Goal: Task Accomplishment & Management: Manage account settings

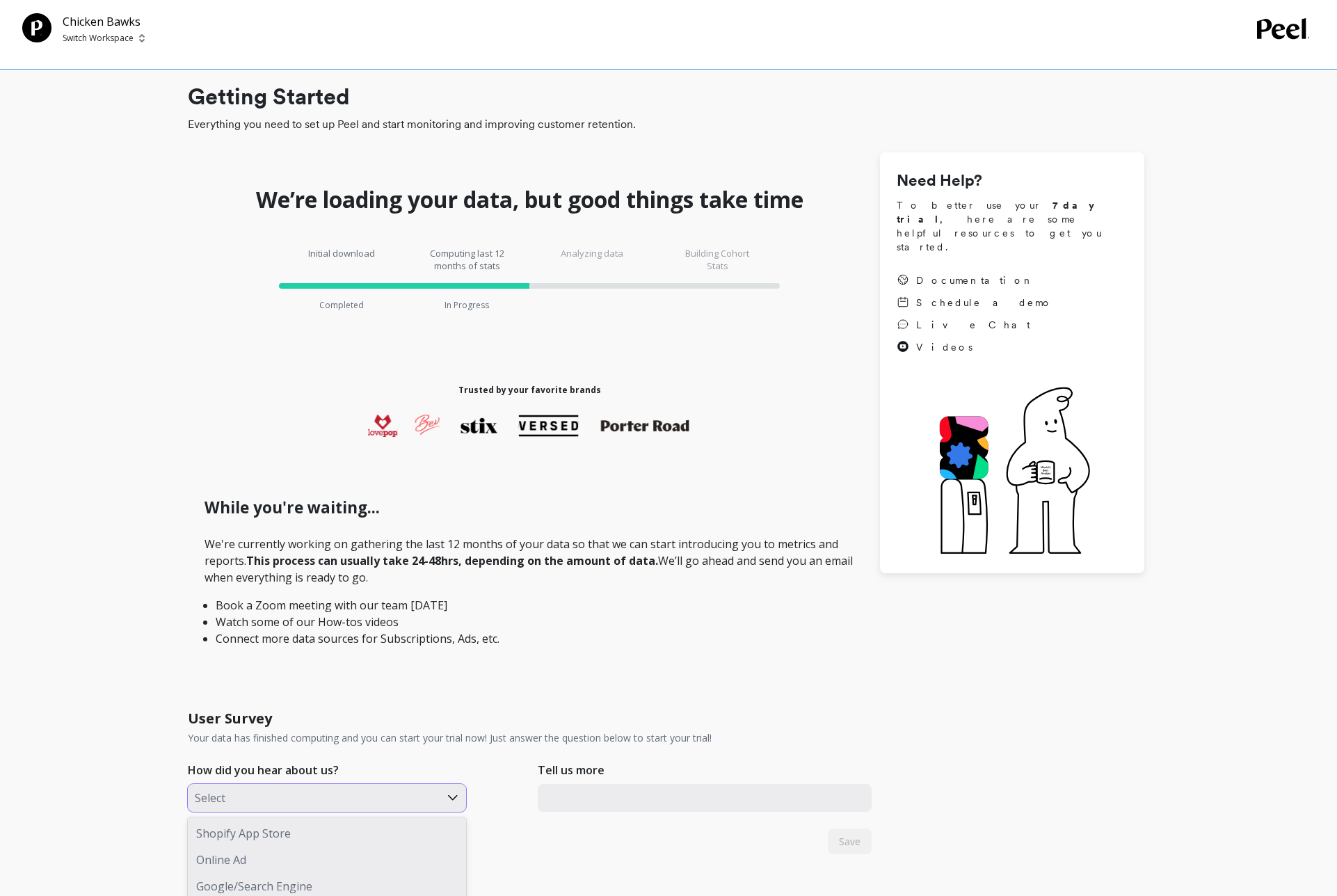
click at [427, 795] on div "Podcast, 4 of 8. 8 results available. Use Up and Down to choose options, press …" at bounding box center [326, 798] width 278 height 28
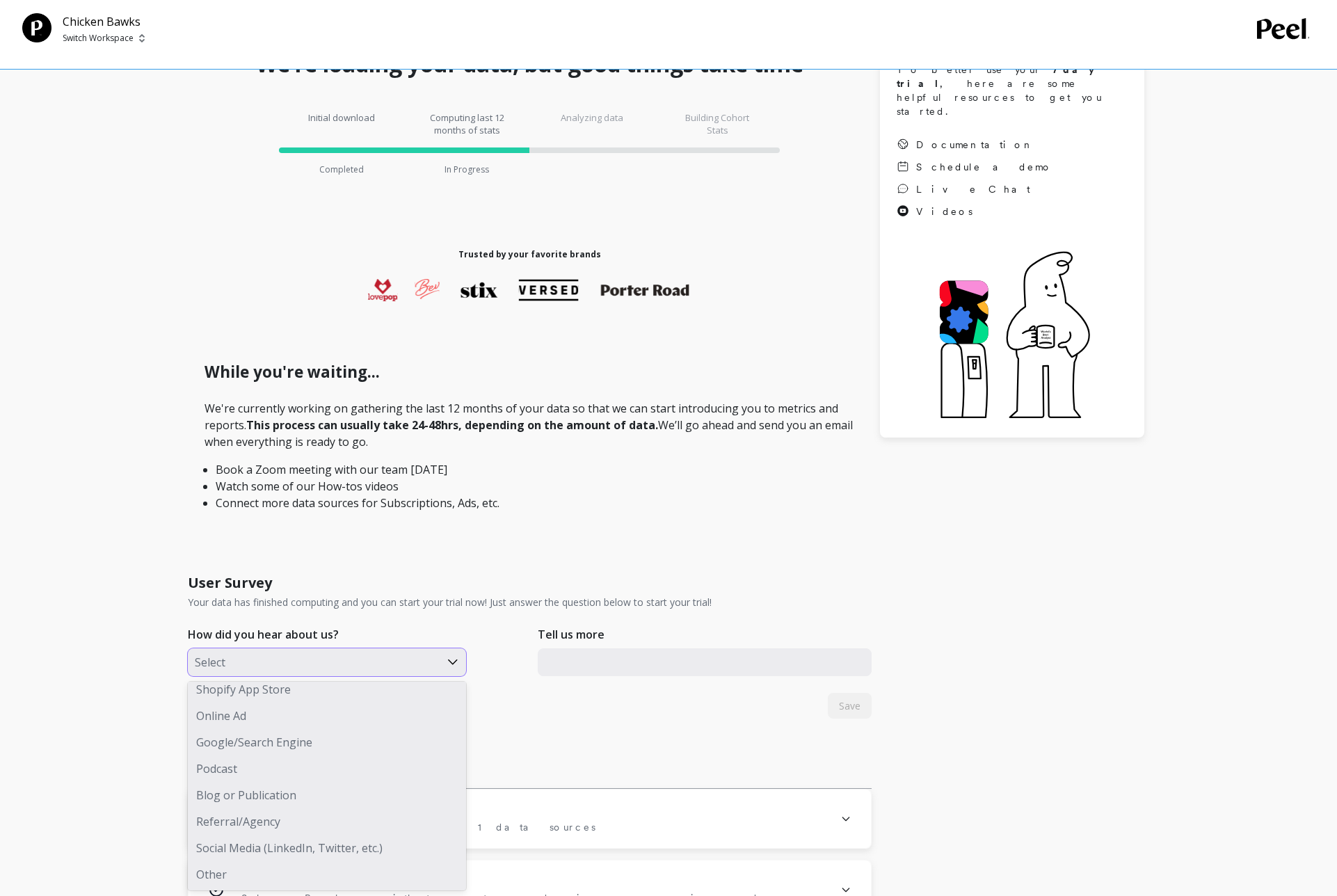
scroll to position [224, 0]
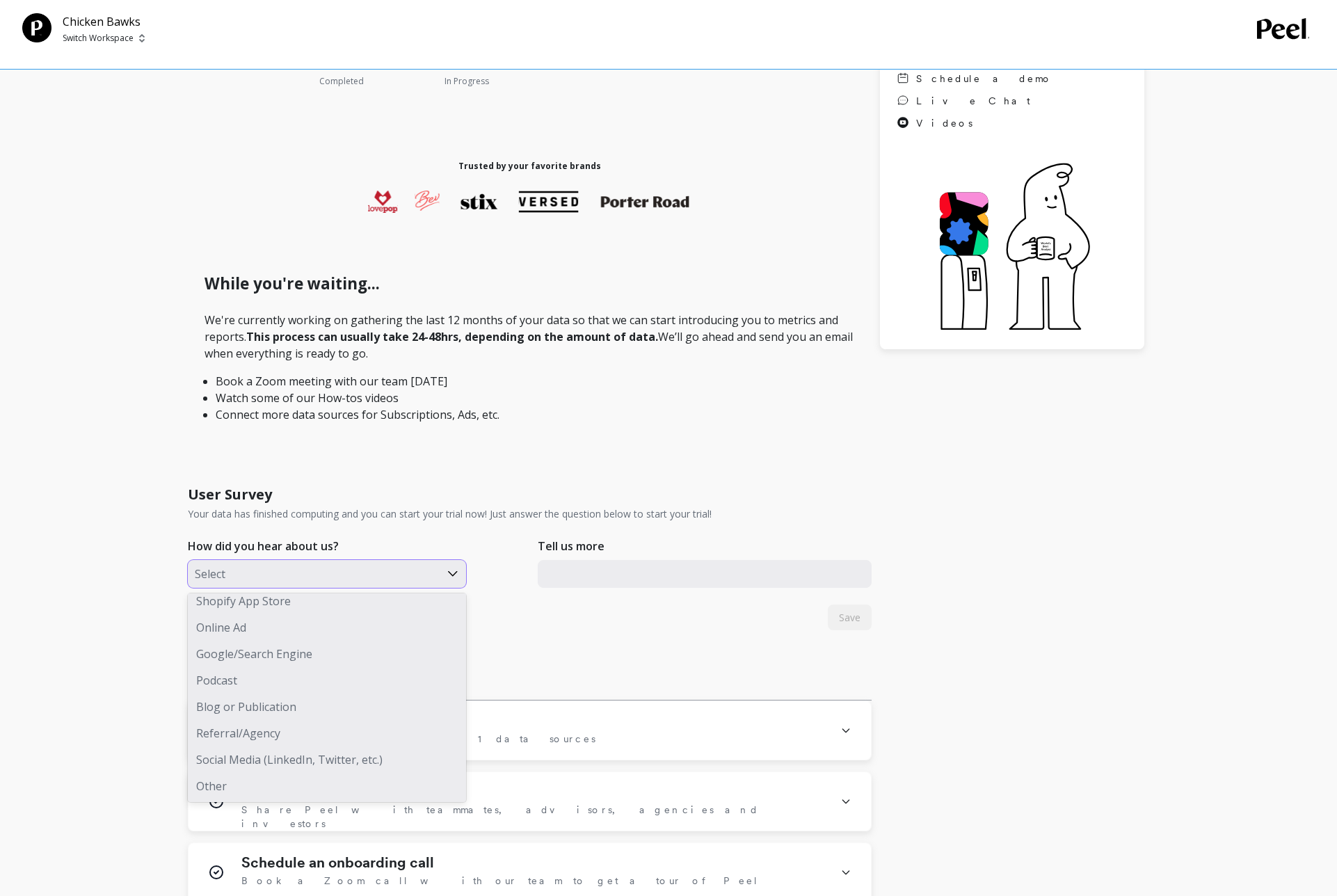
click at [270, 790] on div "Other" at bounding box center [326, 786] width 278 height 26
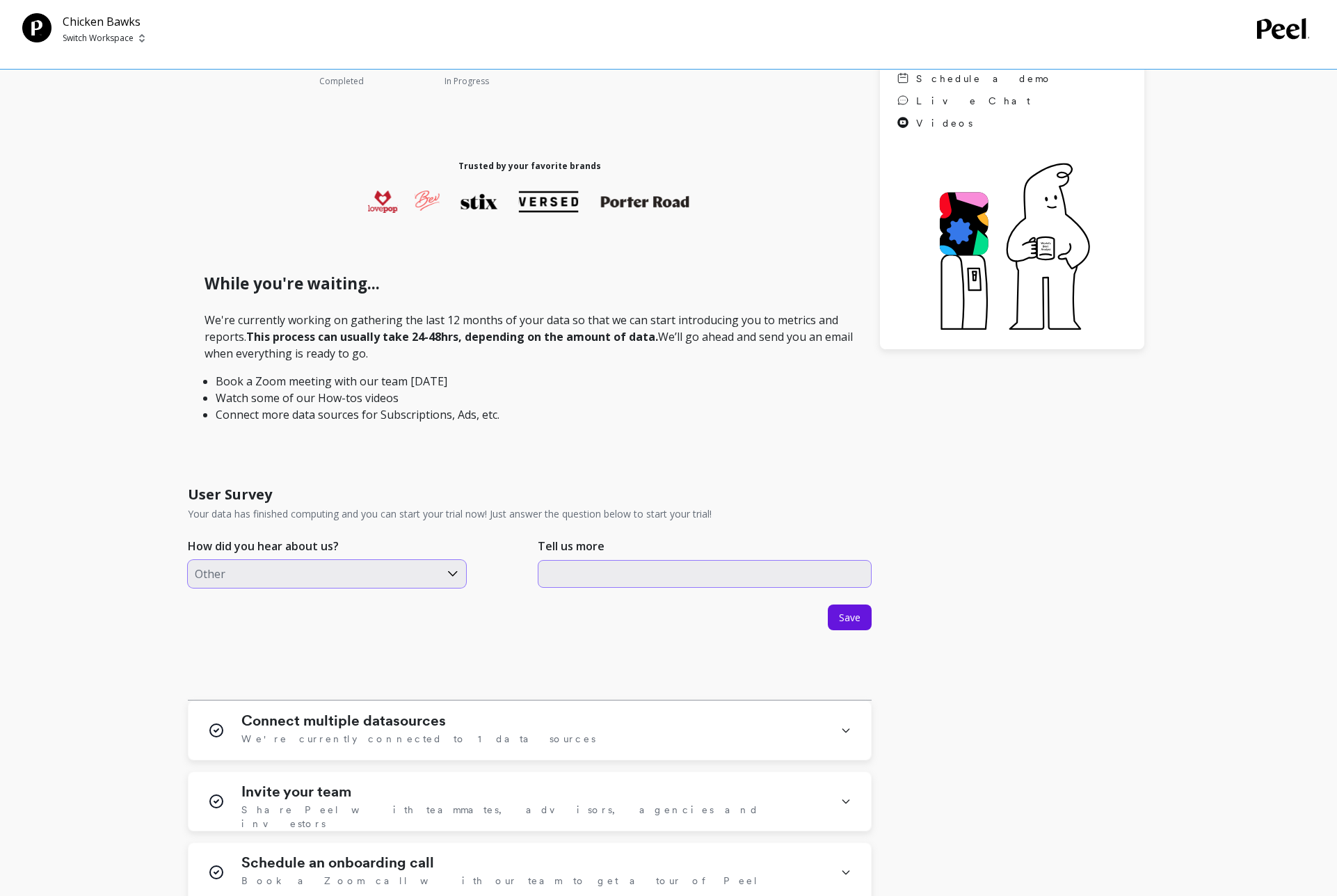
click at [581, 575] on input "text" at bounding box center [705, 574] width 334 height 28
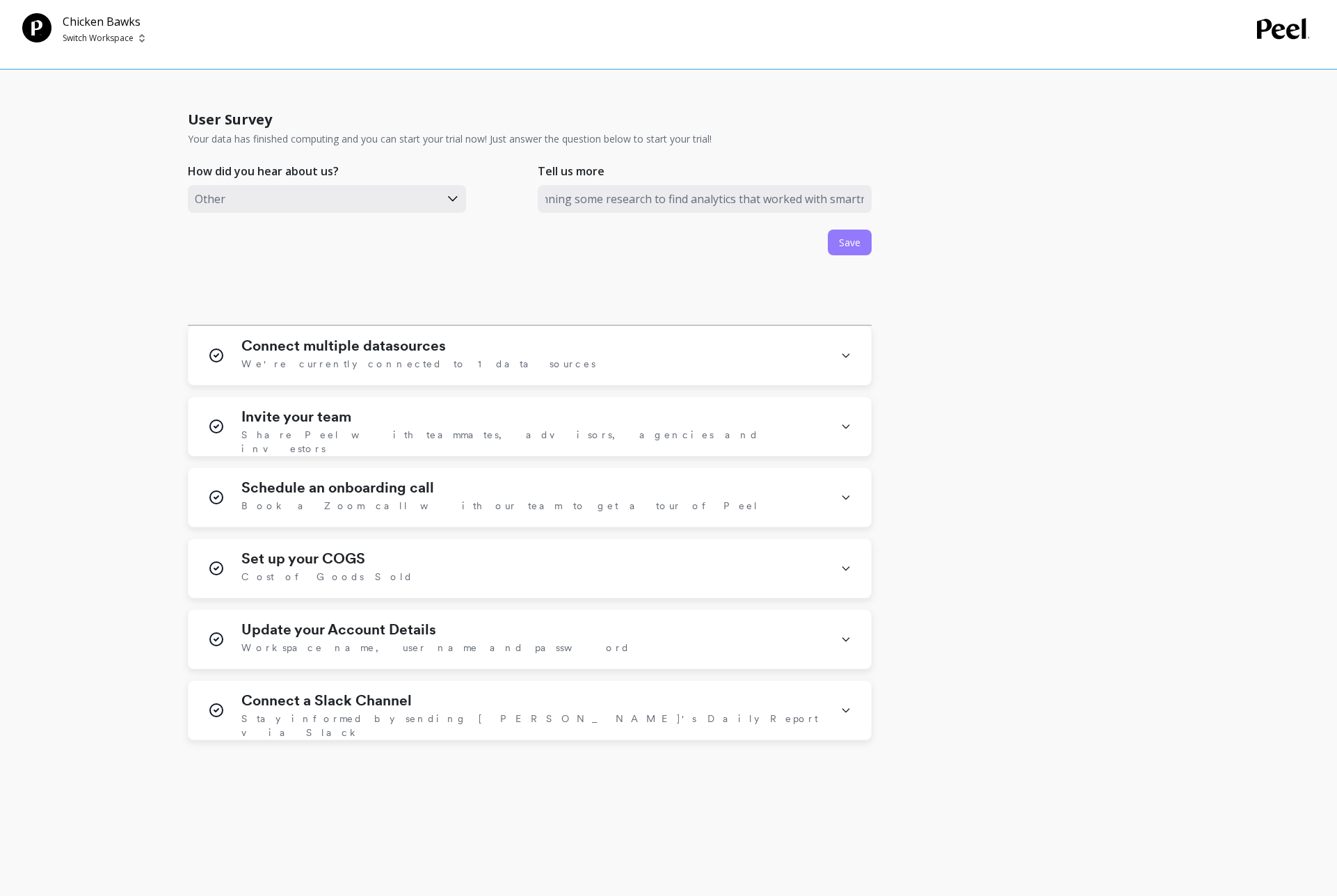
scroll to position [0, 0]
click at [853, 250] on button "Save" at bounding box center [849, 242] width 44 height 26
drag, startPoint x: 663, startPoint y: 200, endPoint x: 892, endPoint y: 227, distance: 230.6
click at [892, 227] on div "We’re loading your data, but good things take time Initial download Completed C…" at bounding box center [666, 146] width 956 height 1187
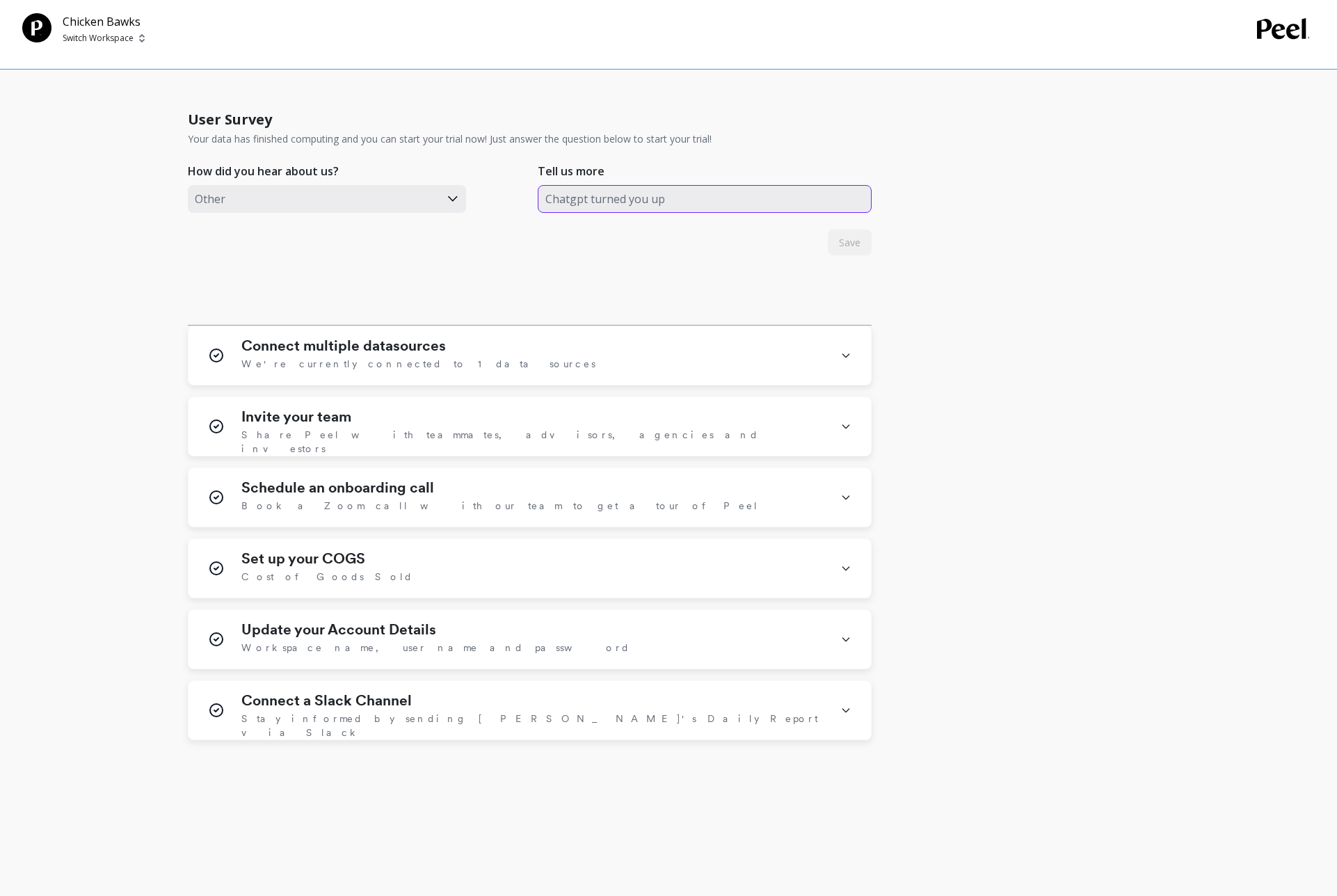
scroll to position [0, 0]
type input "Chatgpt turned you up"
click at [858, 236] on span "Save" at bounding box center [850, 242] width 22 height 13
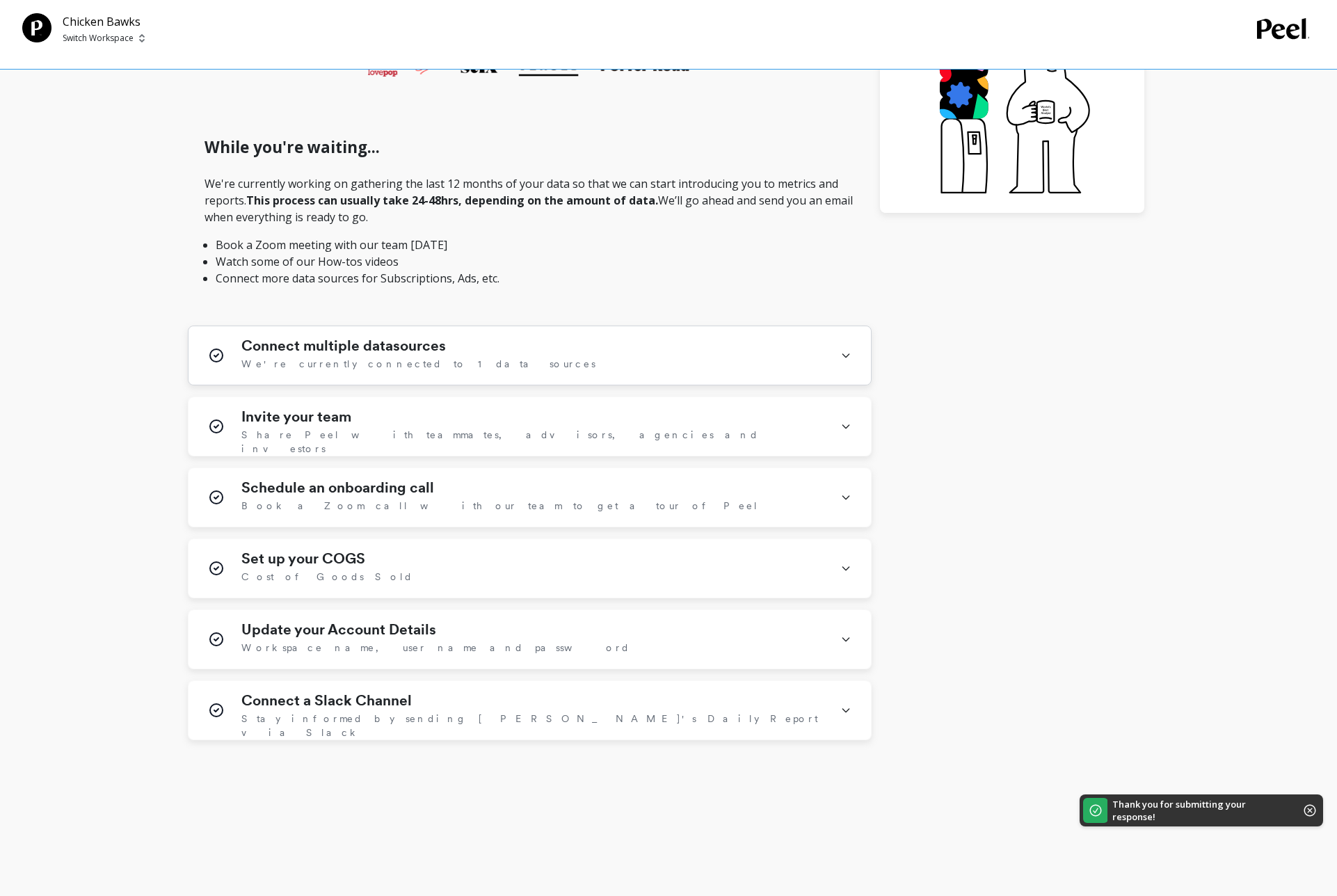
click at [851, 359] on div "Connect multiple datasources We're currently connected to 1 data sources" at bounding box center [529, 355] width 683 height 58
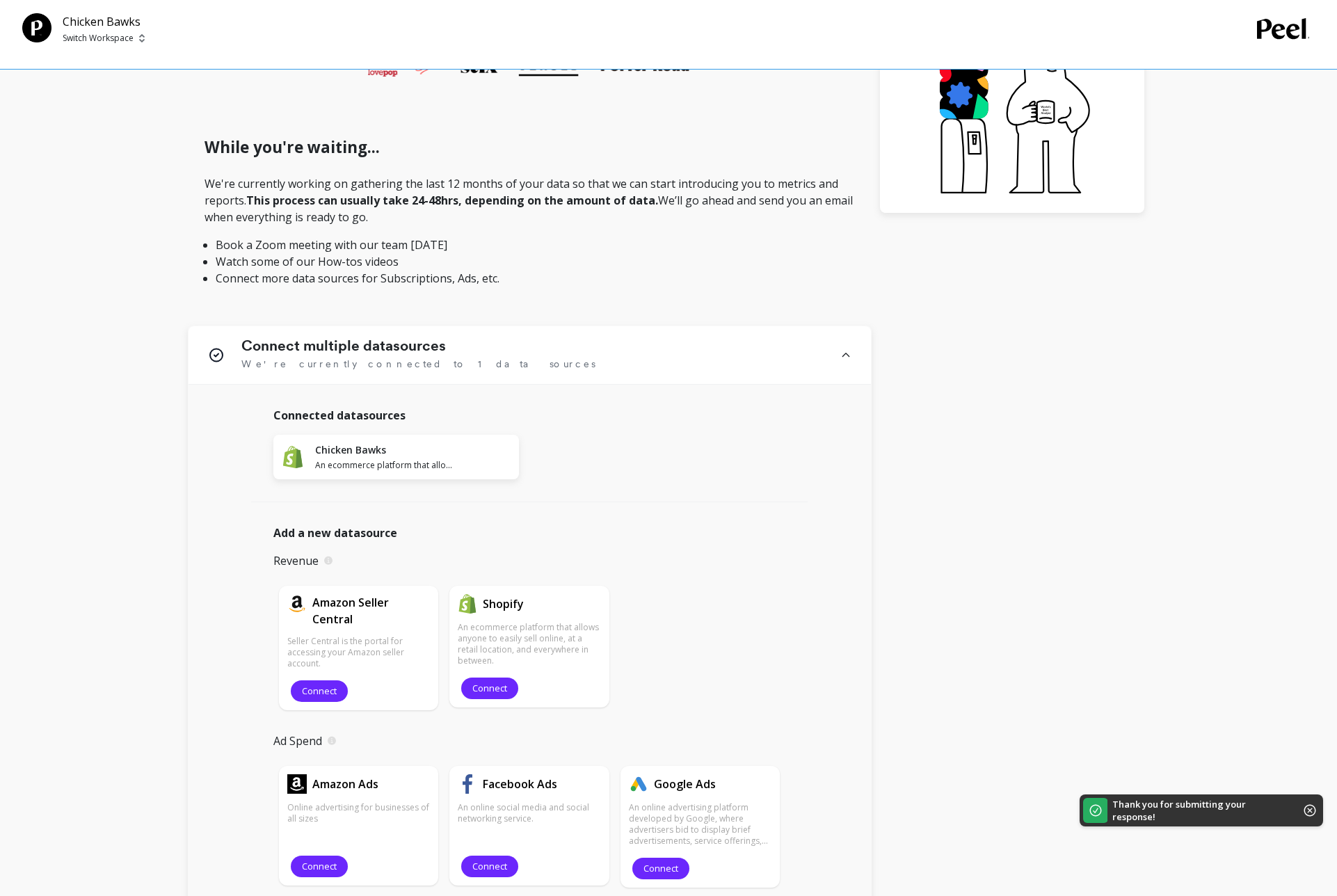
scroll to position [599, 0]
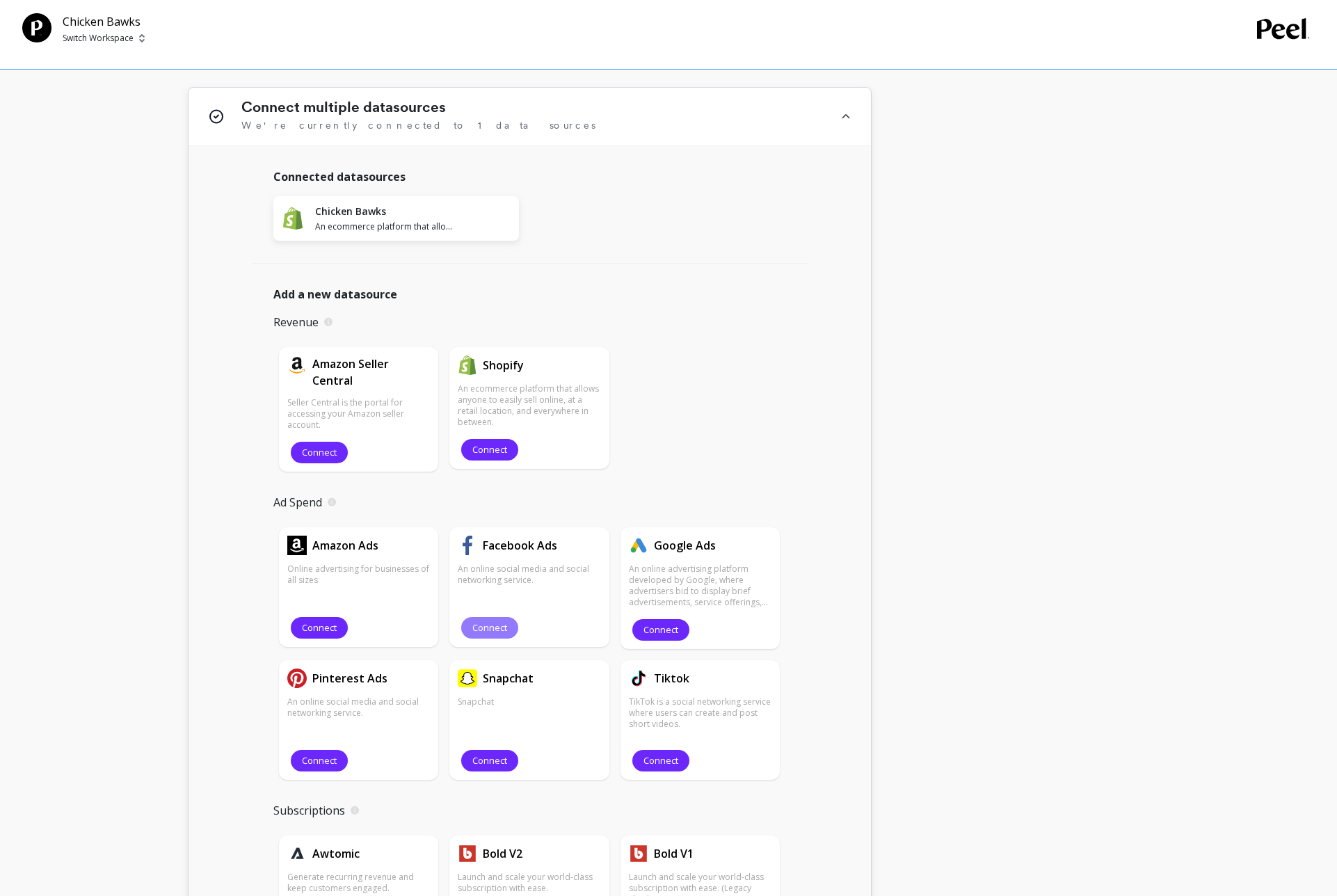
click at [508, 621] on button "Connect" at bounding box center [490, 628] width 57 height 22
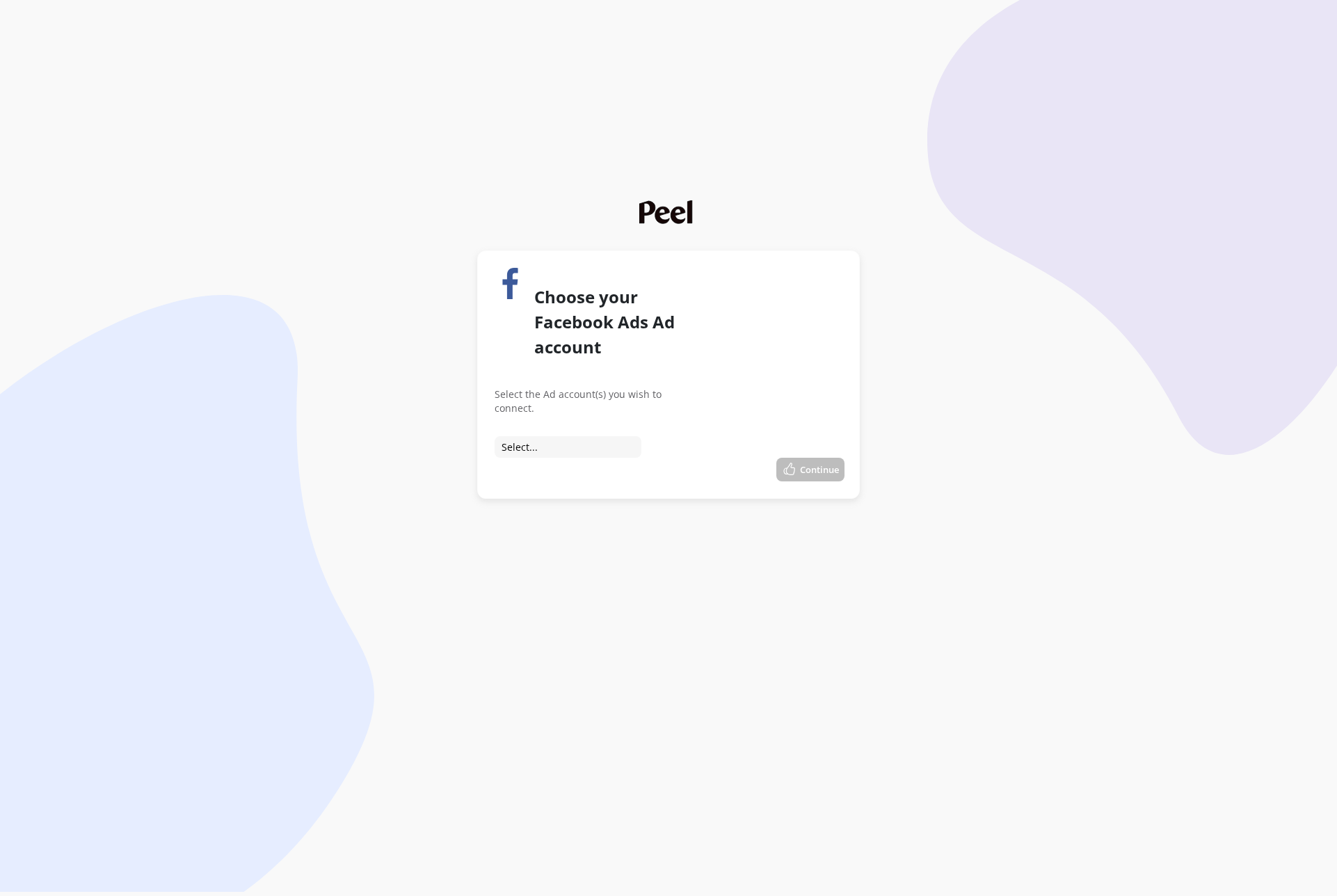
click at [576, 436] on select "Select... Connect to LukaFFL Connect to Smokehouse" at bounding box center [567, 447] width 146 height 22
select select "act_354080616339398"
click at [494, 436] on select "Select... Connect to LukaFFL Connect to Smokehouse" at bounding box center [567, 447] width 146 height 22
click at [822, 458] on button "Continue" at bounding box center [811, 470] width 68 height 24
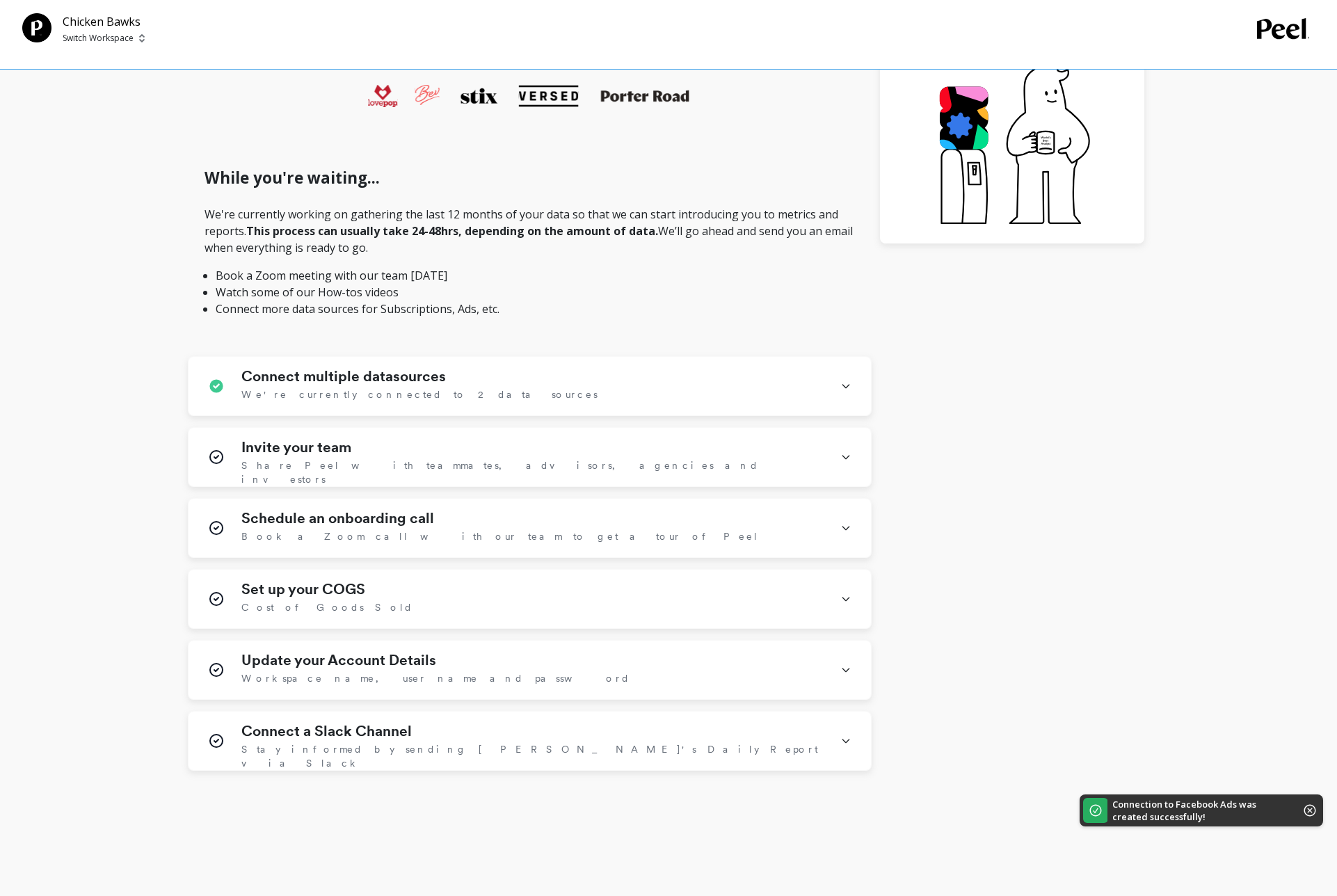
scroll to position [360, 0]
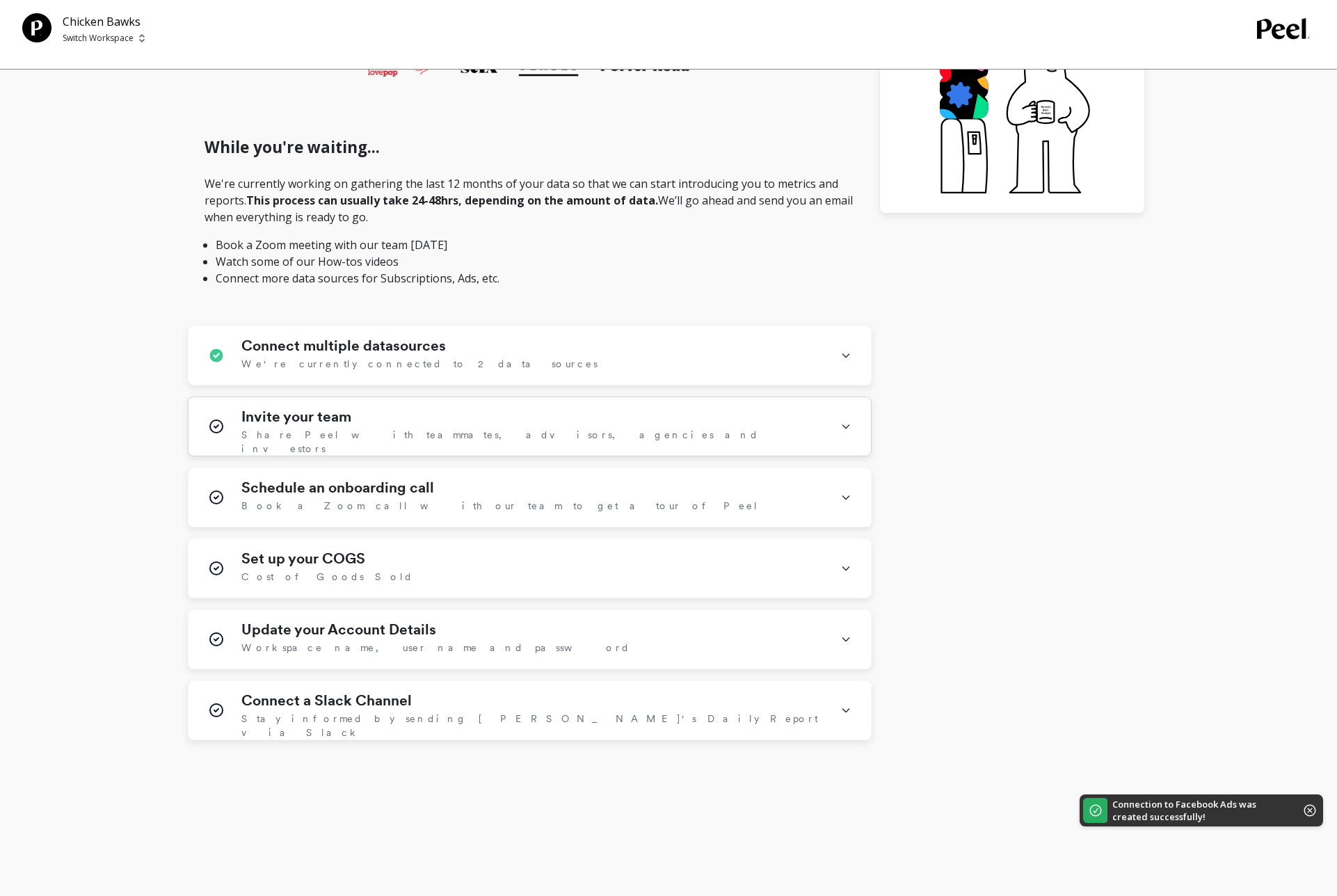
click at [840, 416] on icon at bounding box center [846, 426] width 11 height 36
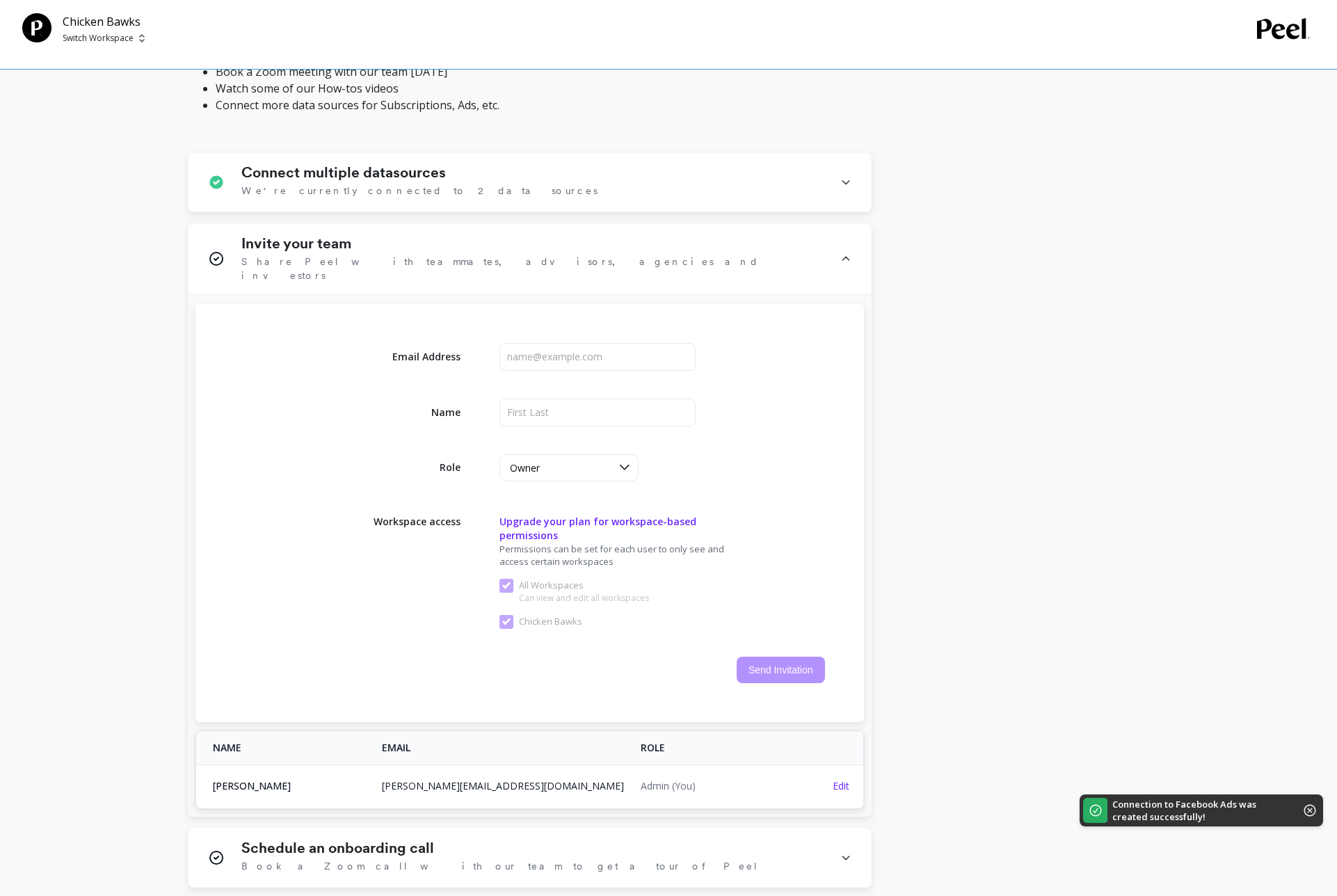
scroll to position [536, 0]
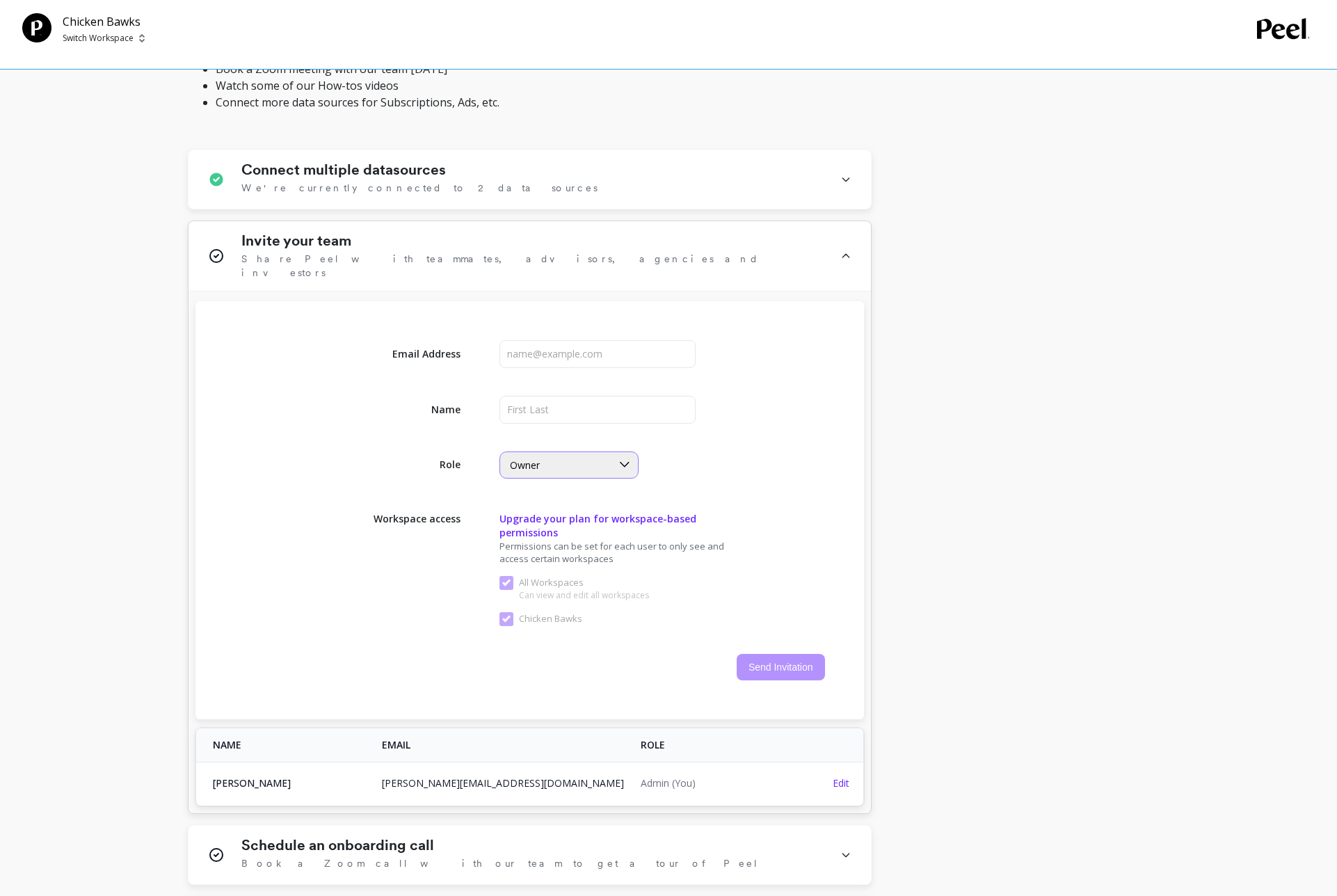
click at [612, 452] on div at bounding box center [625, 464] width 26 height 26
click at [906, 460] on div "We’re loading your data, but good things take time Initial download Completed C…" at bounding box center [666, 357] width 956 height 1482
click at [922, 404] on div "We’re loading your data, but good things take time Initial download Completed C…" at bounding box center [666, 357] width 956 height 1482
click at [585, 342] on input "input" at bounding box center [598, 354] width 197 height 28
type input "Jared@thechickenbawks.com"
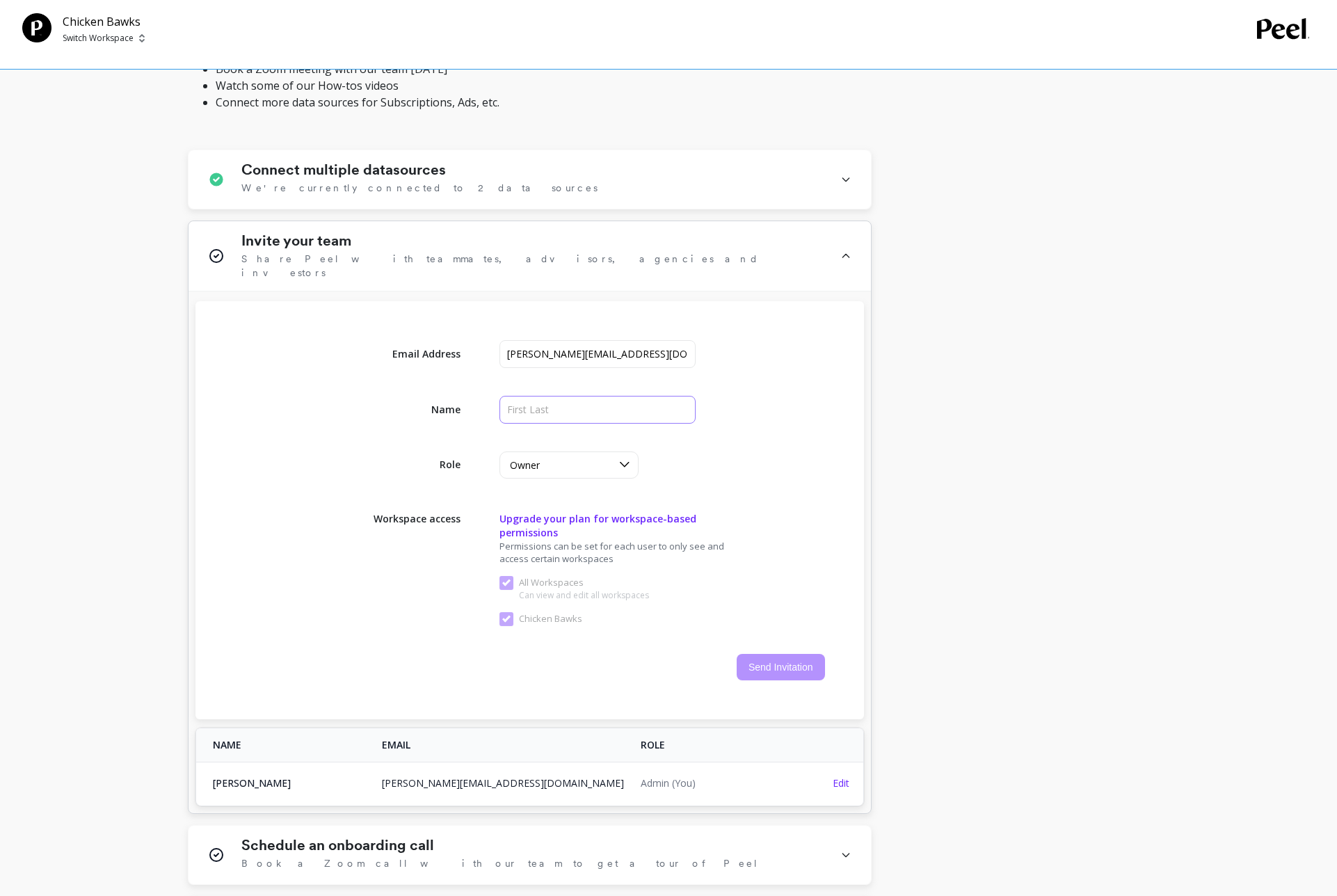
click at [567, 399] on input "input" at bounding box center [598, 410] width 197 height 28
type input "[PERSON_NAME]"
click at [789, 654] on button "Send Invitation" at bounding box center [781, 667] width 88 height 26
checkbox Workspaces "false"
checkbox Bawks "false"
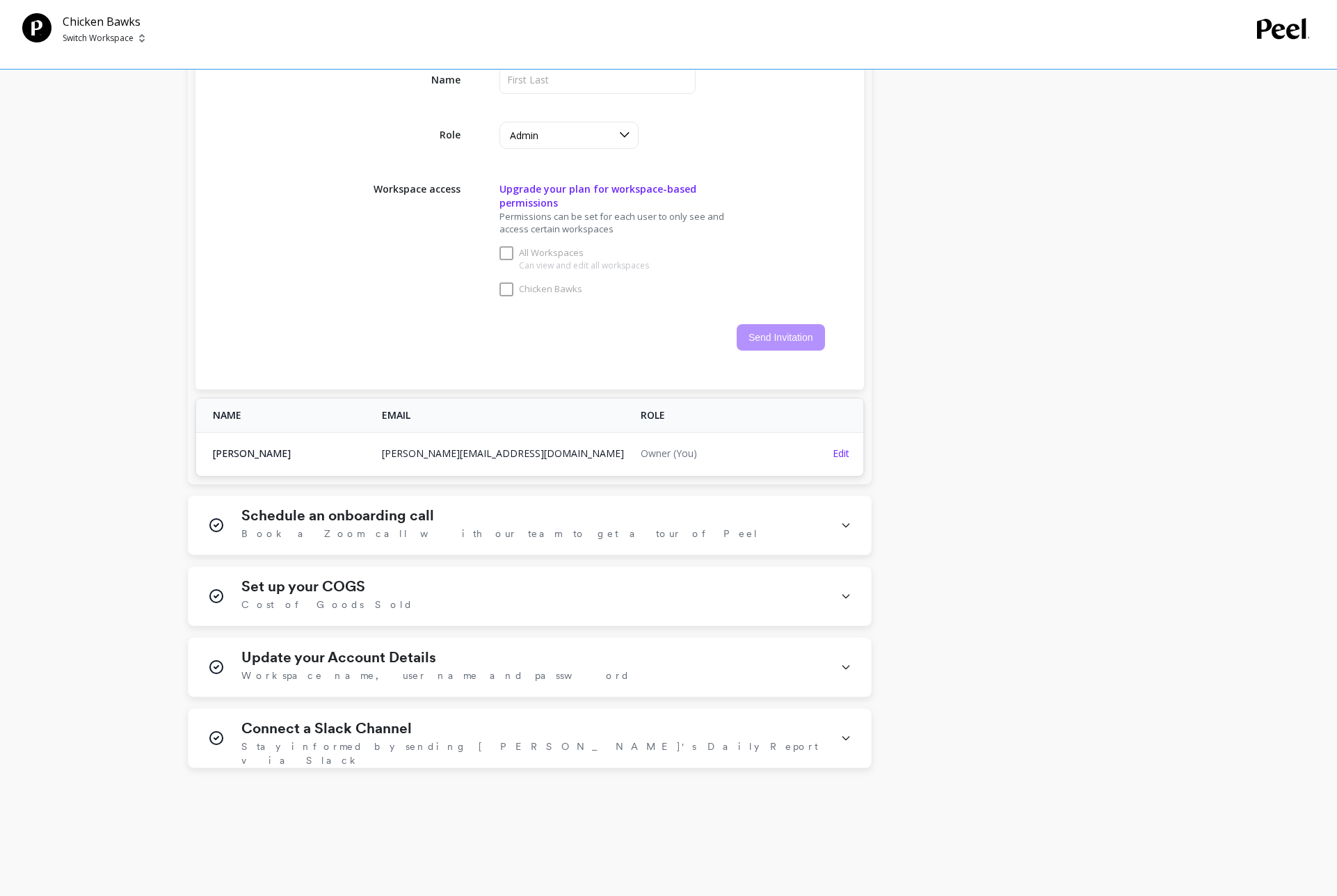
scroll to position [882, 0]
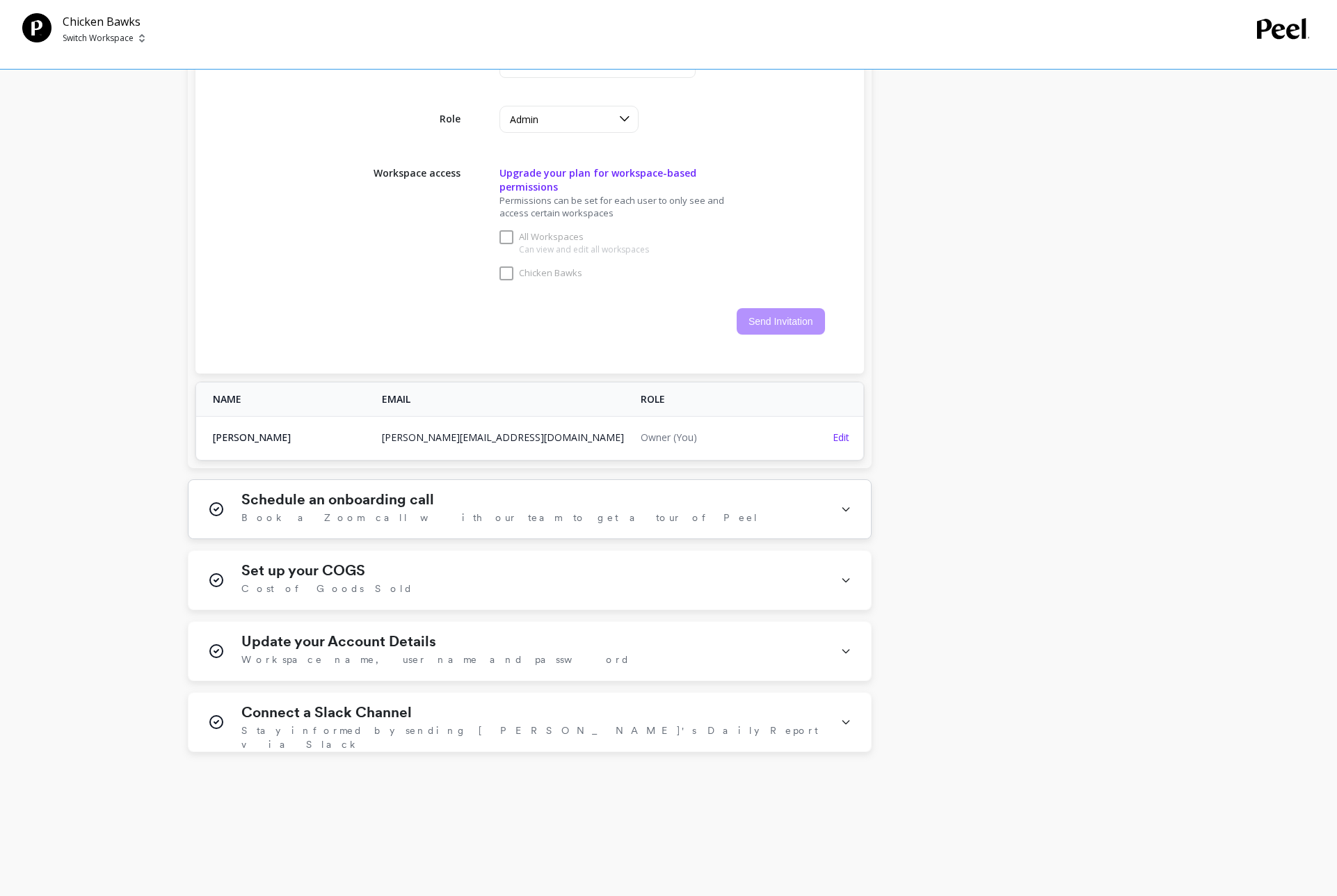
click at [848, 502] on icon at bounding box center [846, 509] width 11 height 36
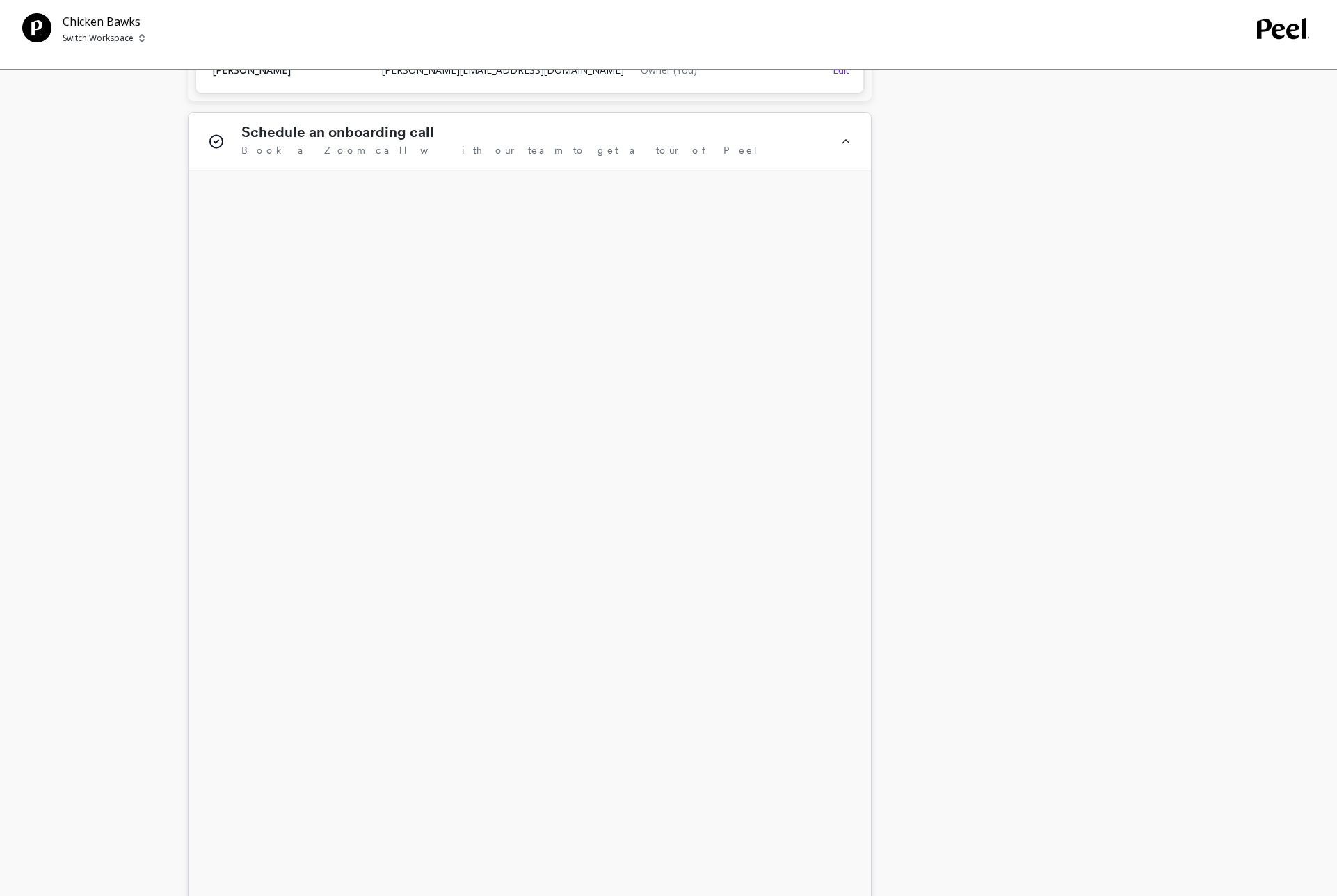
scroll to position [1247, 0]
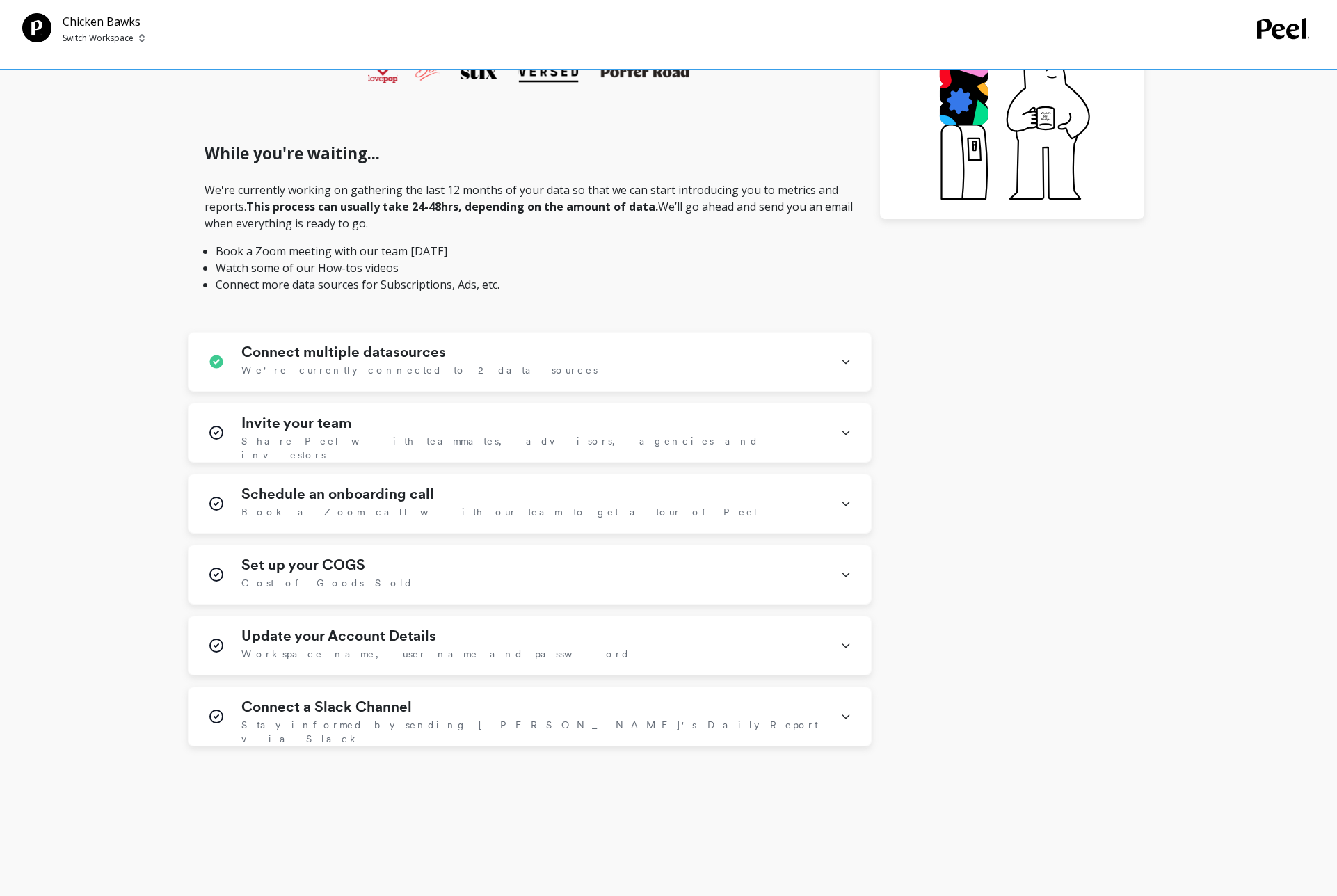
scroll to position [360, 0]
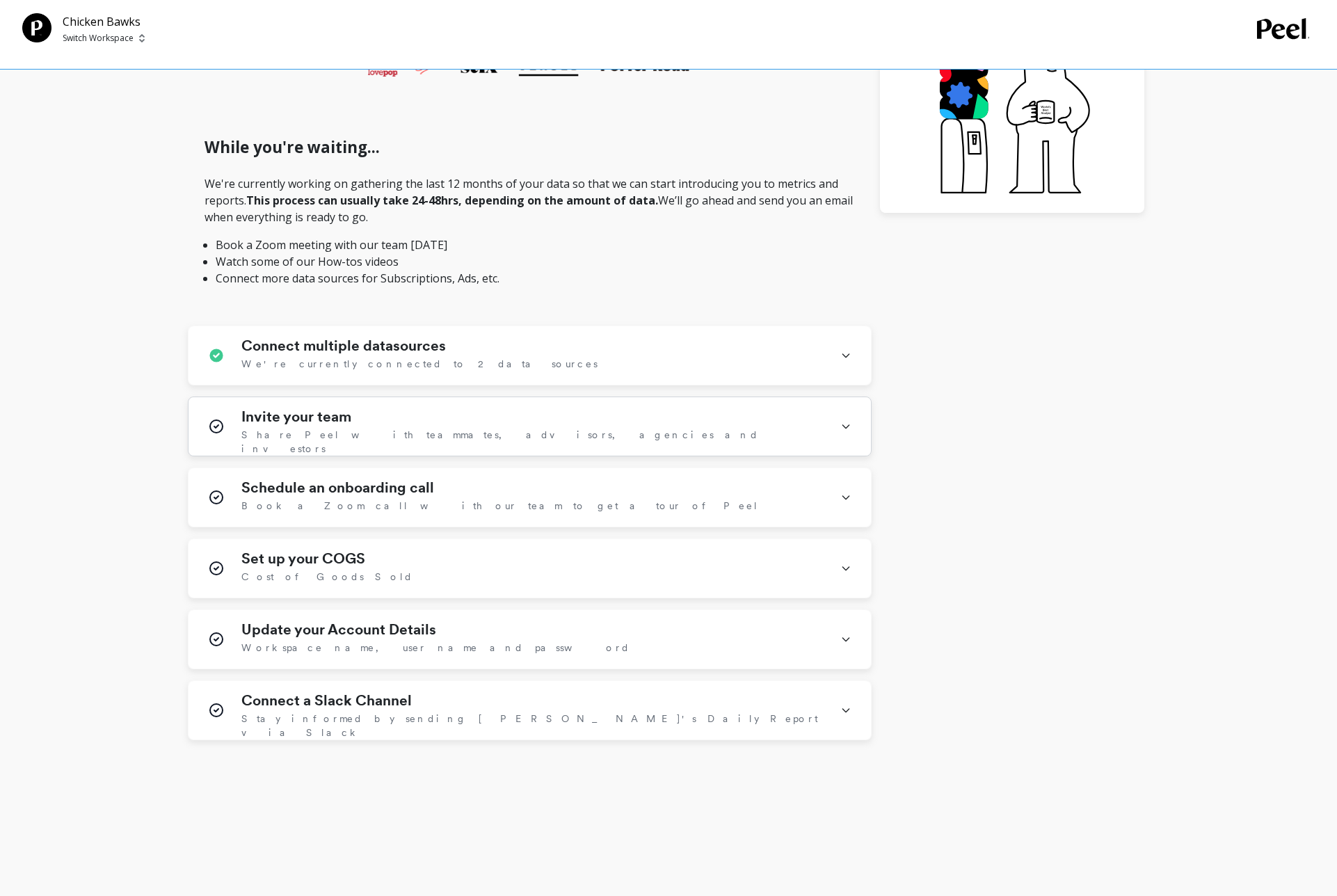
click at [846, 421] on icon at bounding box center [846, 426] width 11 height 36
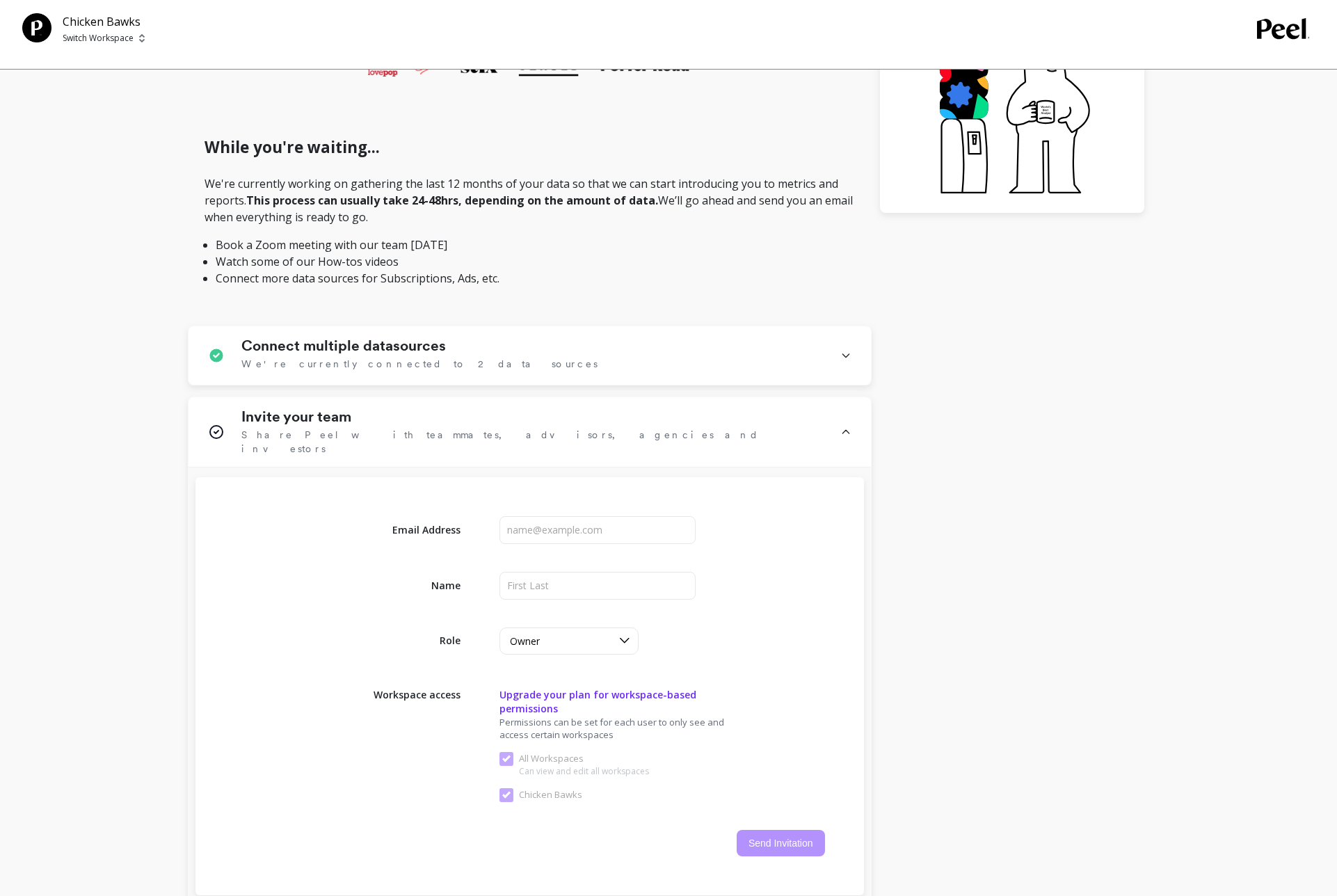
click at [1003, 495] on div "We’re loading your data, but good things take time Initial download Completed C…" at bounding box center [666, 533] width 956 height 1482
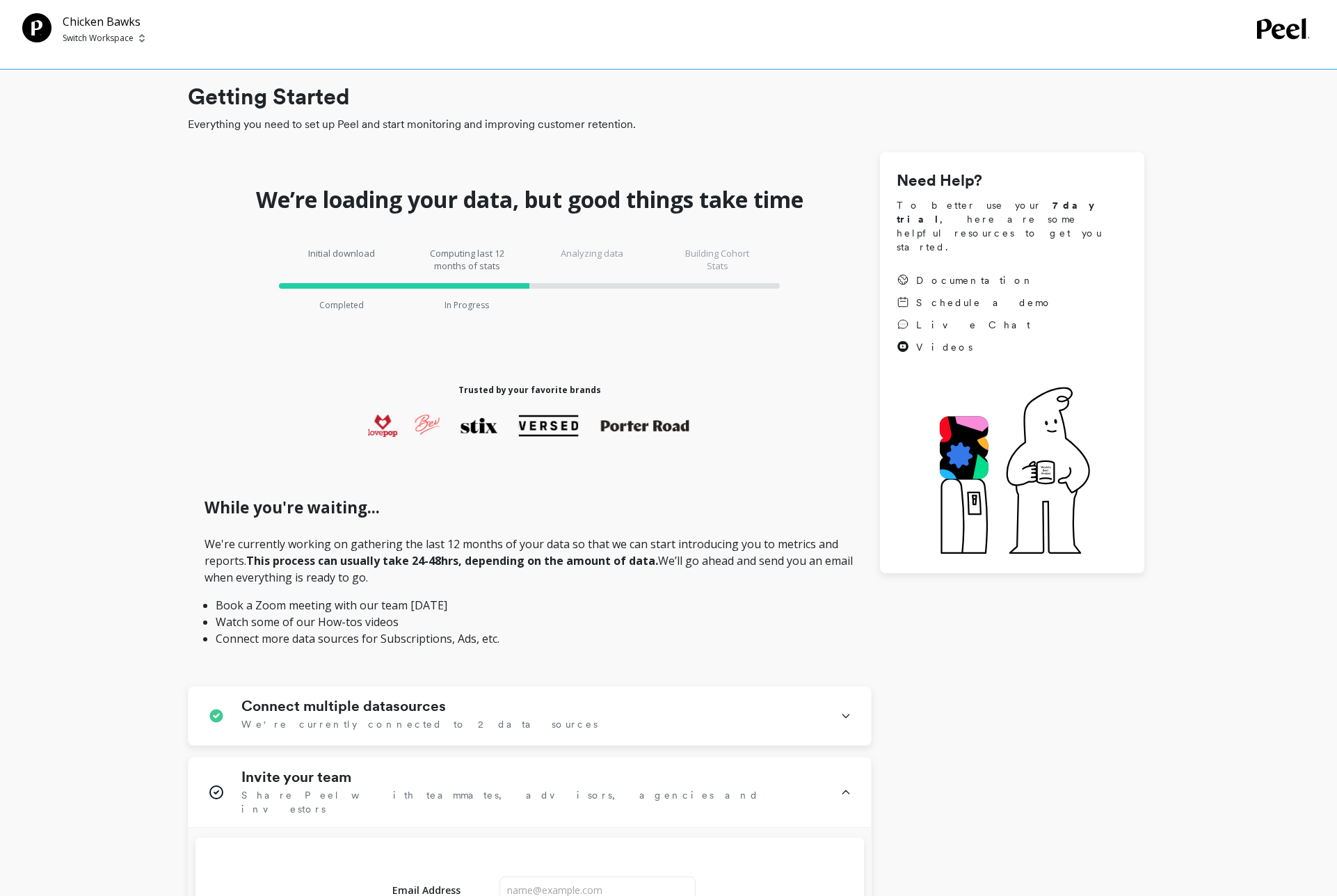
click at [130, 34] on p "Switch Workspace" at bounding box center [98, 38] width 71 height 11
click at [131, 37] on p "Switch Workspace" at bounding box center [98, 38] width 71 height 11
drag, startPoint x: 787, startPoint y: 504, endPoint x: 796, endPoint y: 499, distance: 10.3
click at [787, 503] on h1 "While you're waiting..." at bounding box center [529, 508] width 650 height 24
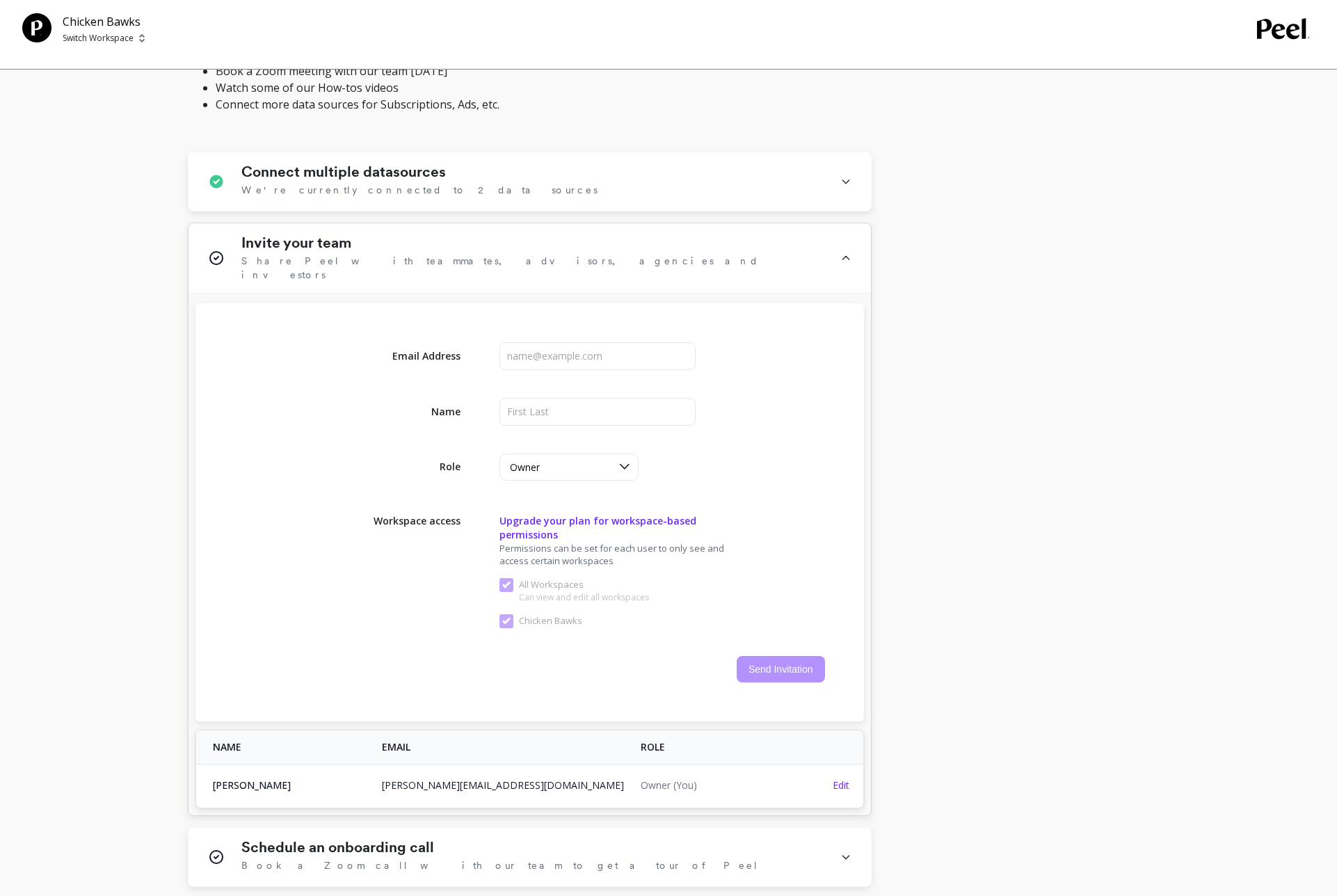
click at [846, 256] on icon at bounding box center [846, 258] width 11 height 47
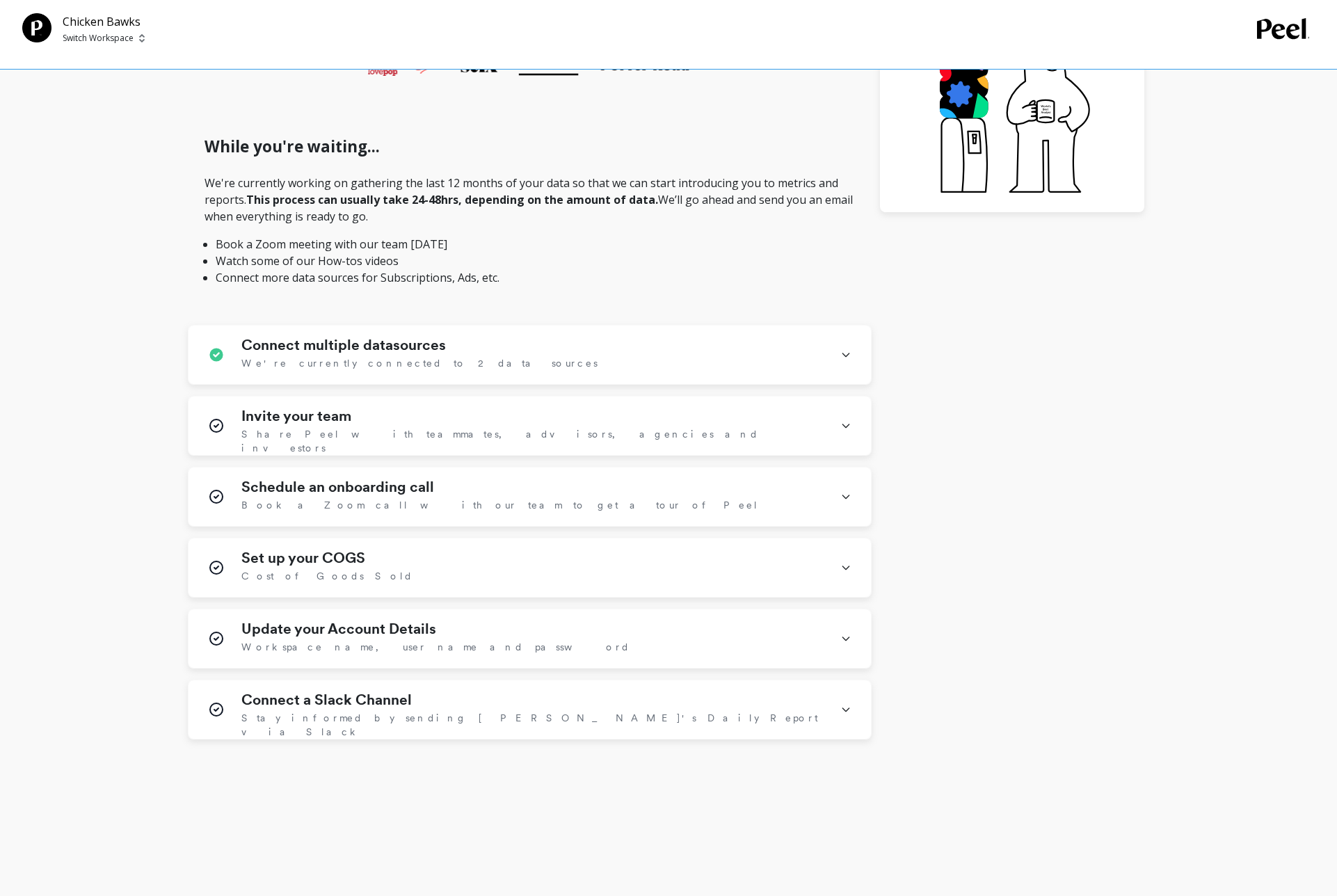
scroll to position [360, 0]
click at [842, 567] on icon at bounding box center [846, 568] width 11 height 36
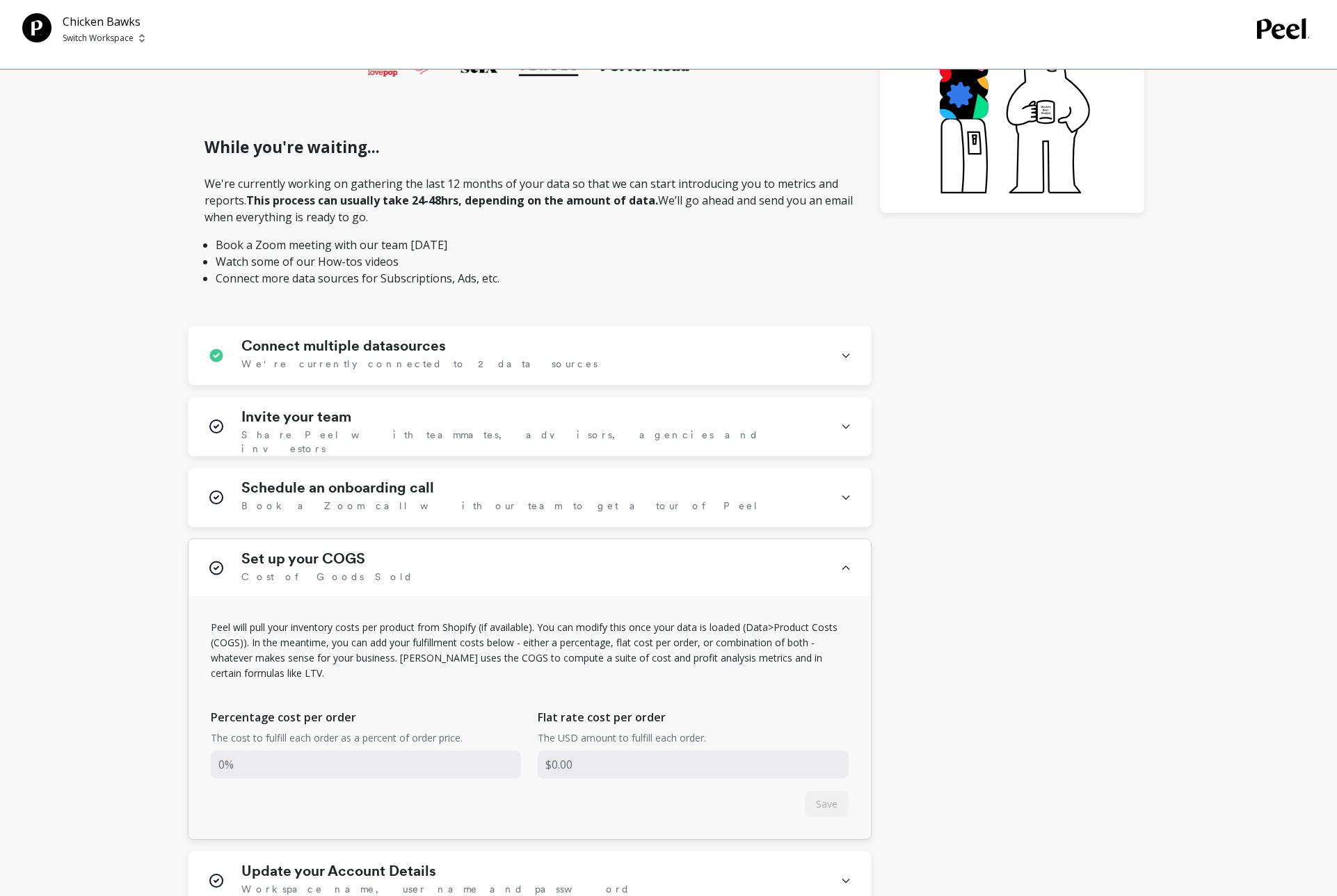
scroll to position [534, 0]
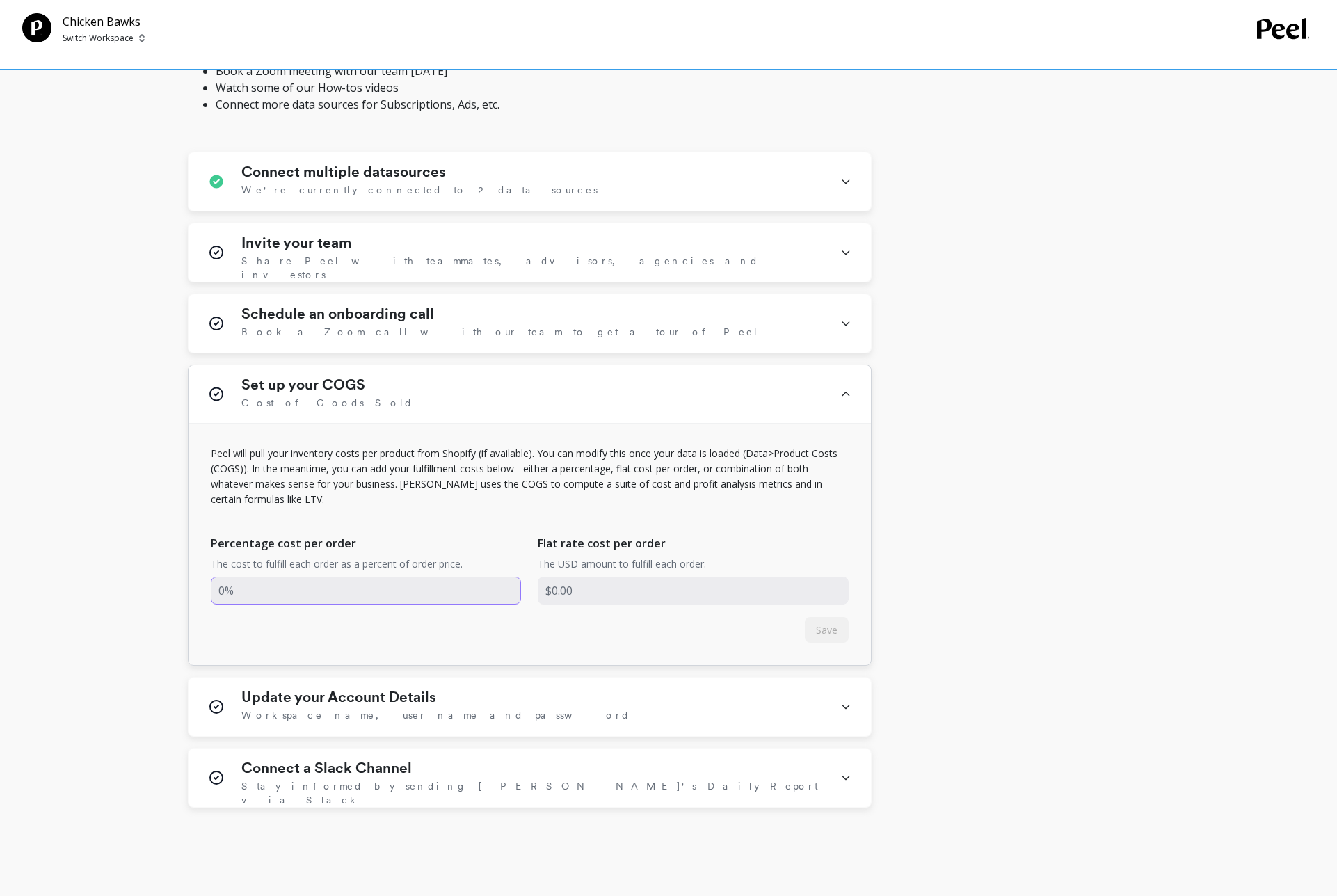
click at [329, 592] on input "input" at bounding box center [366, 591] width 311 height 28
drag, startPoint x: 332, startPoint y: 591, endPoint x: 172, endPoint y: 581, distance: 160.3
click at [172, 581] on div "Getting Started Everything you need to set up Peel and start monitoring and imp…" at bounding box center [666, 212] width 1287 height 1470
type input "30"
click at [832, 629] on span "Save" at bounding box center [827, 629] width 22 height 13
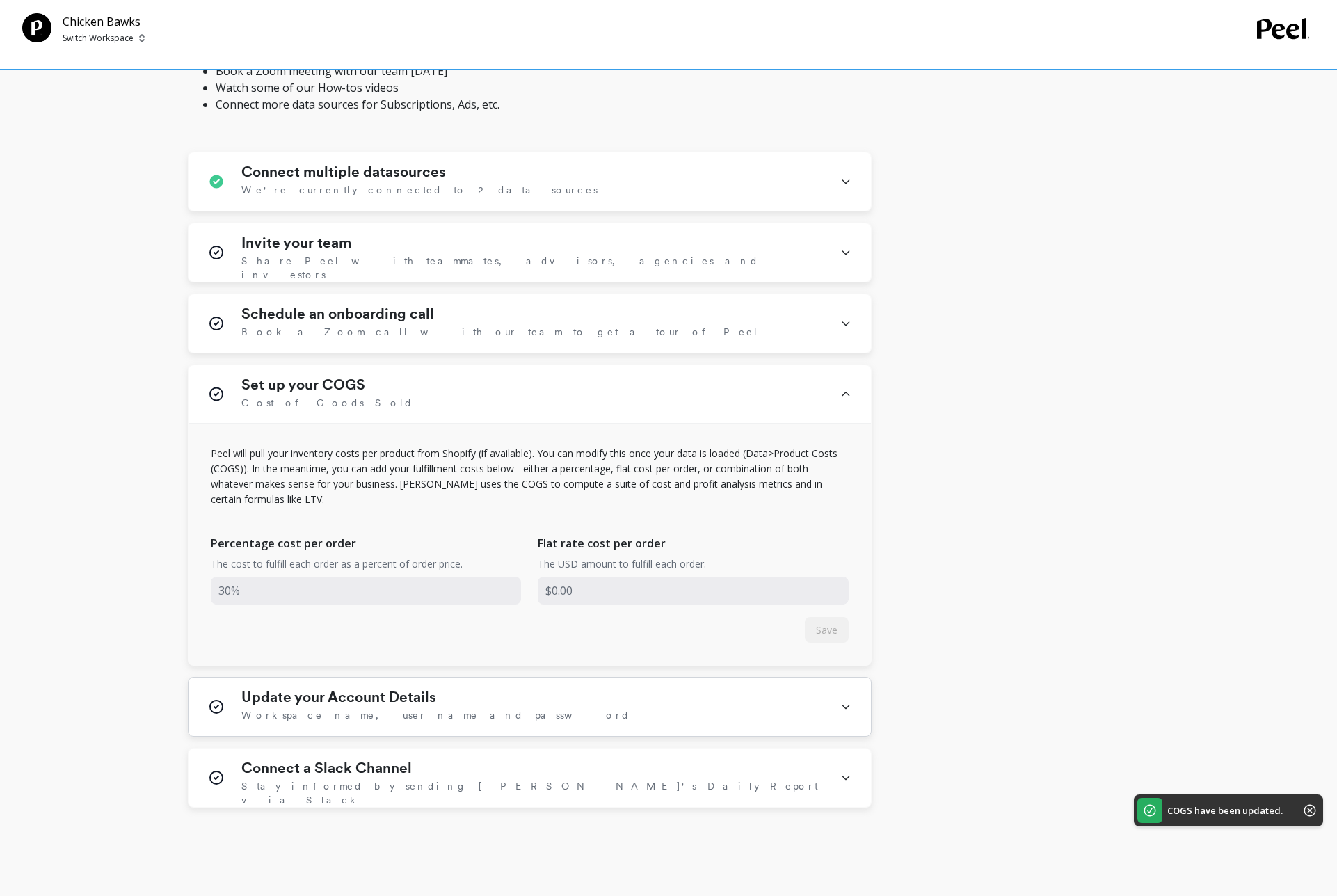
click at [838, 701] on div "Update your Account Details Workspace name, user name and password" at bounding box center [529, 706] width 683 height 58
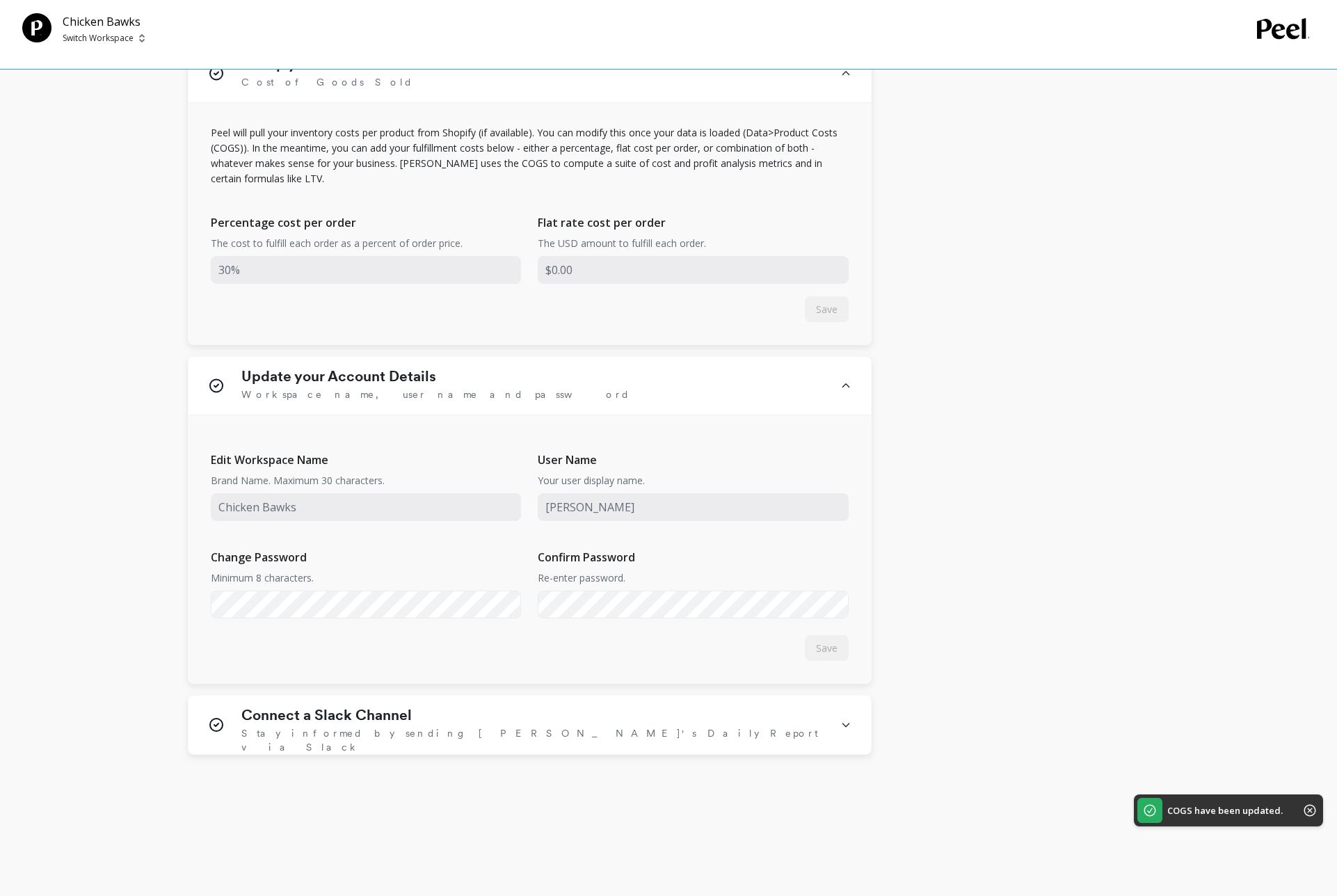
scroll to position [870, 0]
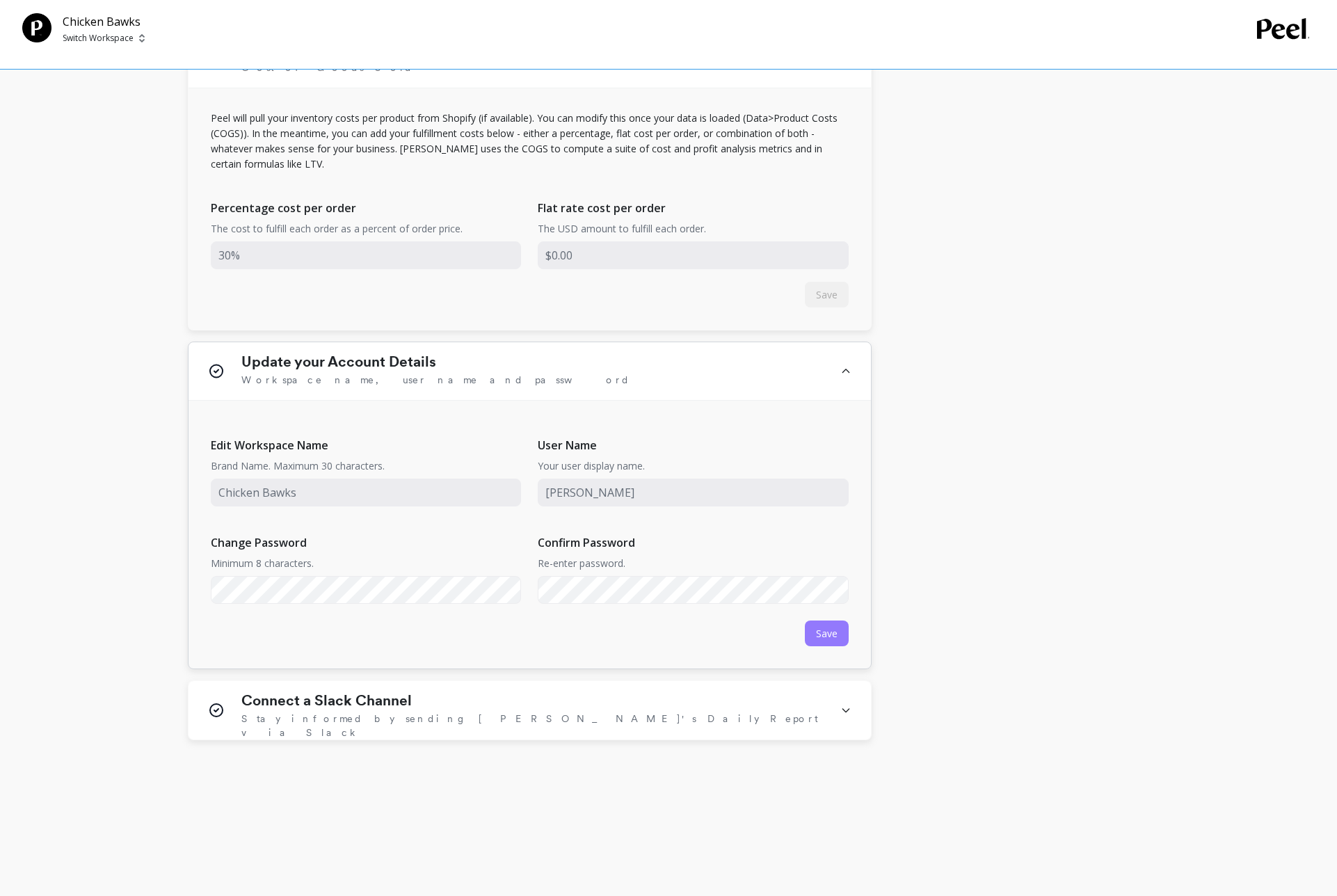
click at [812, 643] on button "Save" at bounding box center [827, 633] width 44 height 26
click at [837, 700] on div "Connect a Slack Channel Stay informed by sending Peel's Daily Report via Slack" at bounding box center [529, 710] width 683 height 58
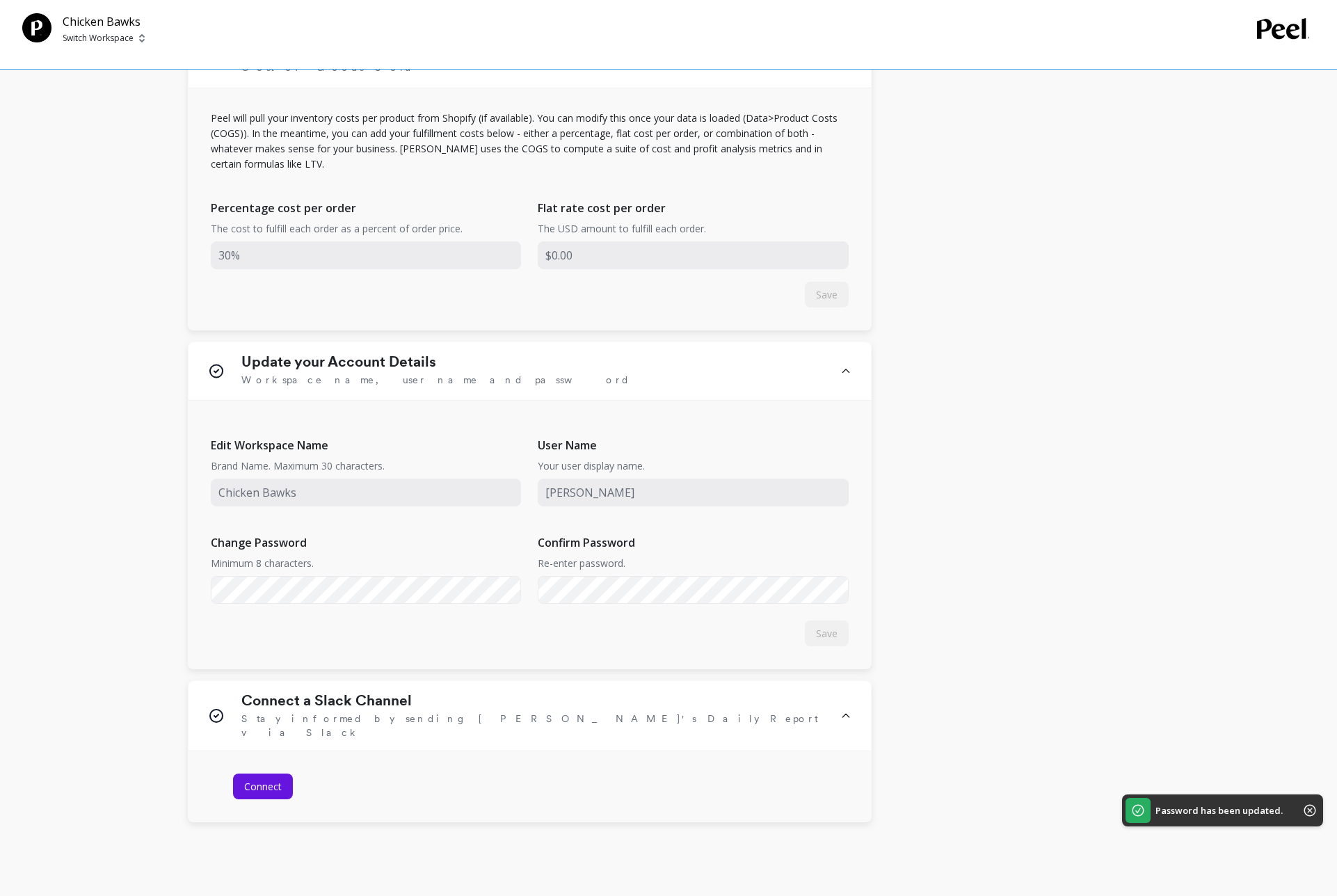
scroll to position [940, 0]
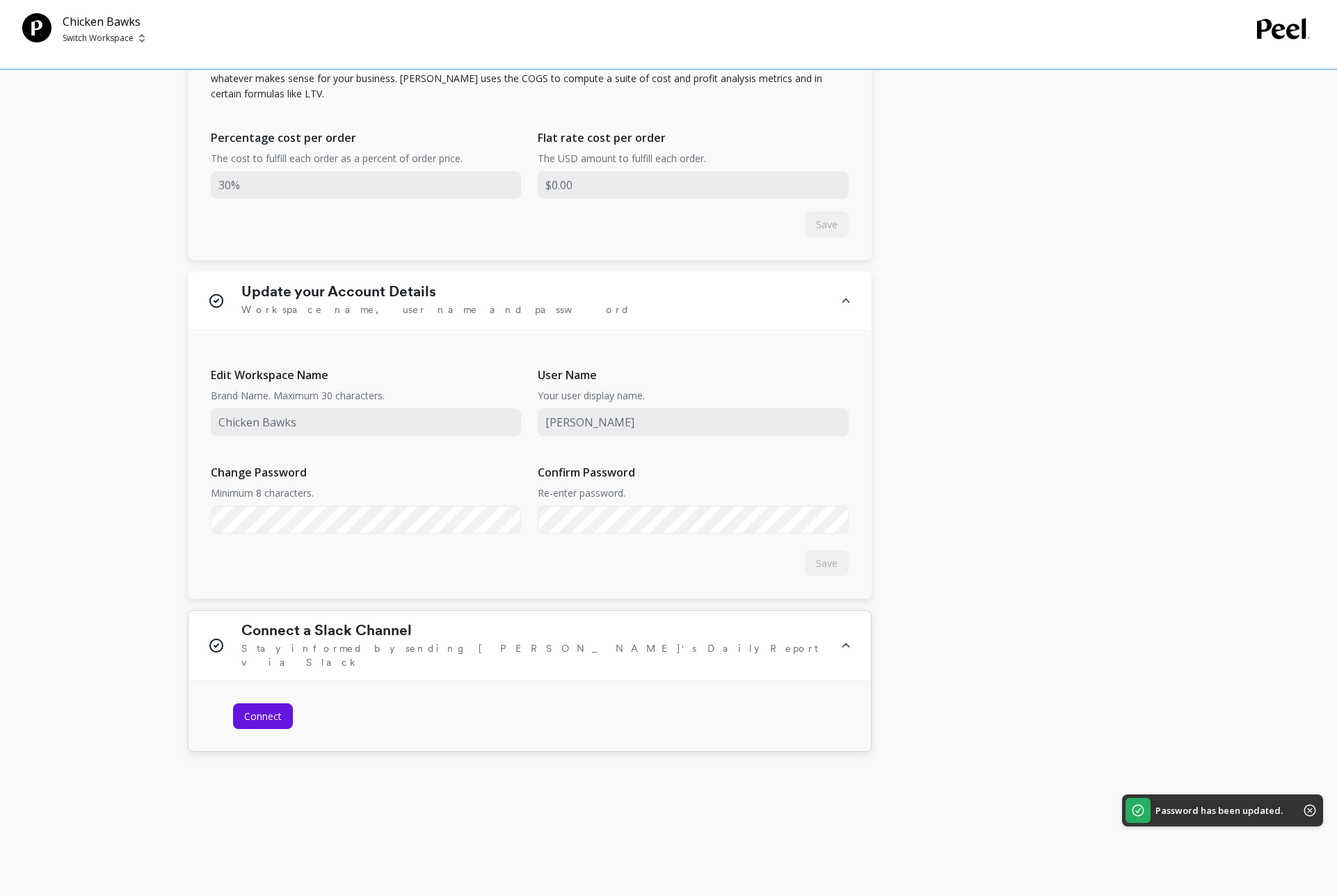
drag, startPoint x: 260, startPoint y: 705, endPoint x: 430, endPoint y: 712, distance: 170.1
click at [260, 710] on span "Connect" at bounding box center [263, 716] width 37 height 13
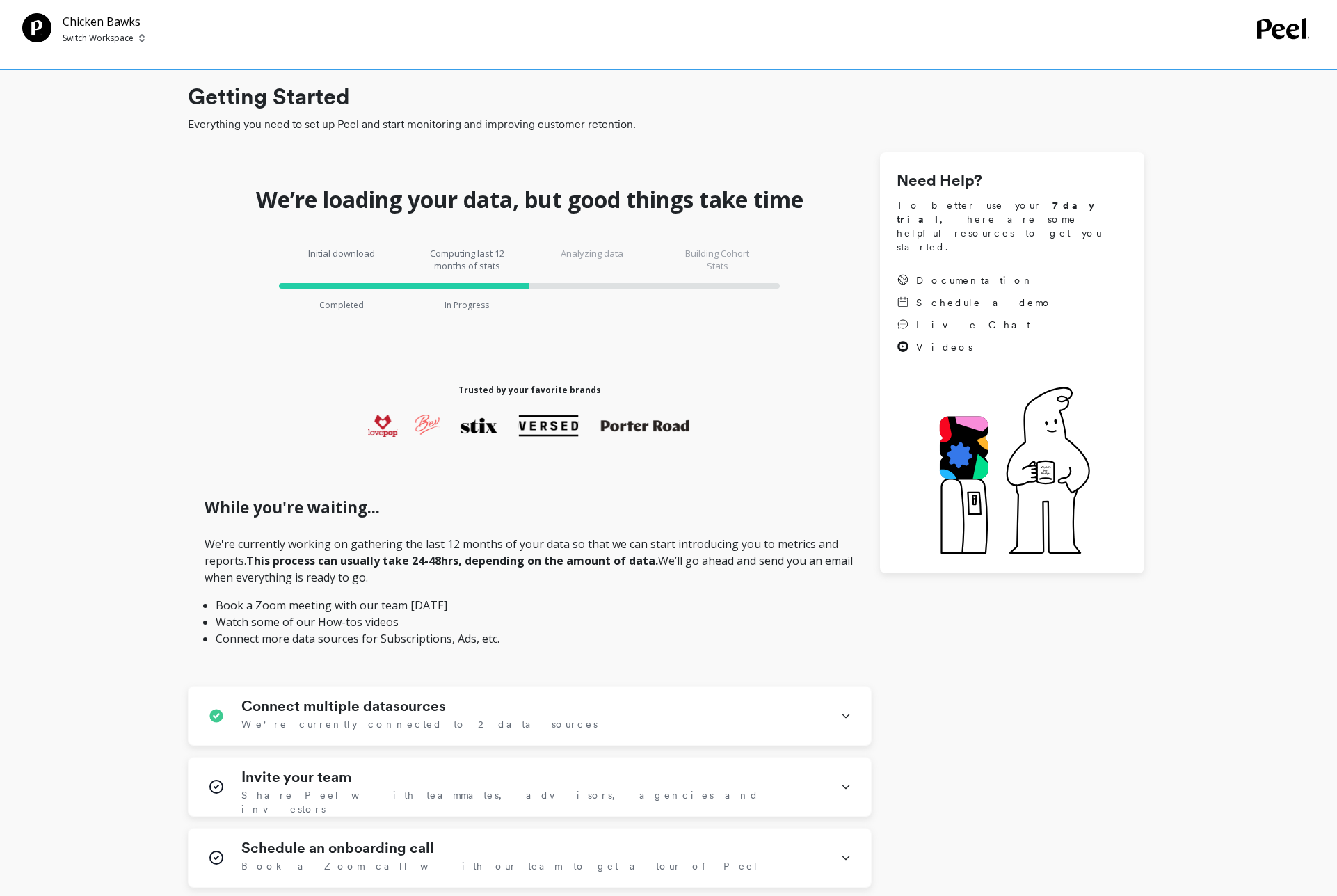
click at [1010, 614] on div "We’re loading your data, but good things take time Initial download Completed C…" at bounding box center [666, 627] width 956 height 949
